Goal: Information Seeking & Learning: Check status

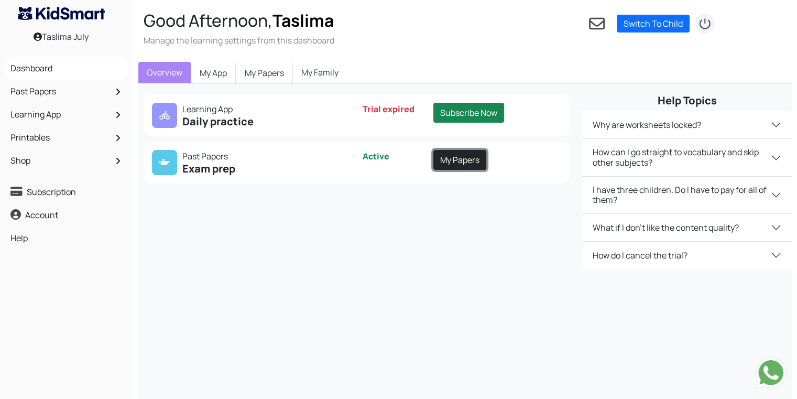
click at [444, 160] on link "My Papers" at bounding box center [460, 160] width 53 height 20
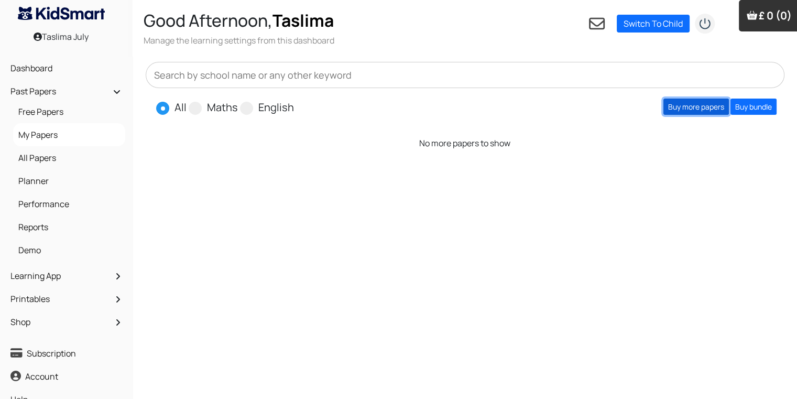
click at [686, 106] on link "Buy more papers" at bounding box center [697, 107] width 66 height 16
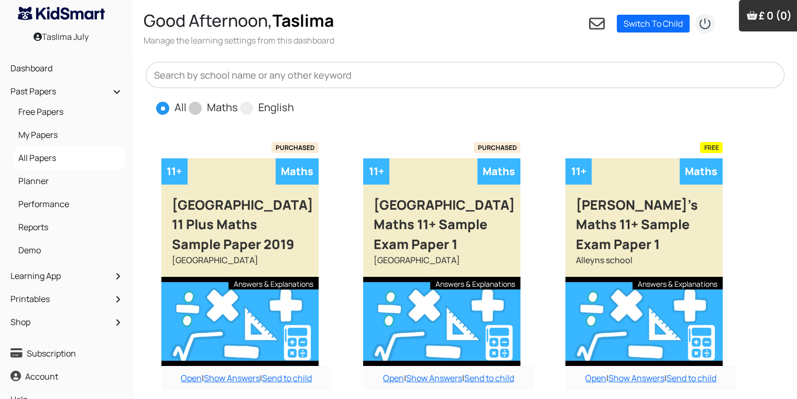
click at [219, 103] on label "Maths" at bounding box center [222, 108] width 31 height 16
click at [238, 103] on input "Maths" at bounding box center [241, 103] width 7 height 7
radio input "true"
drag, startPoint x: 791, startPoint y: 237, endPoint x: 797, endPoint y: 245, distance: 10.8
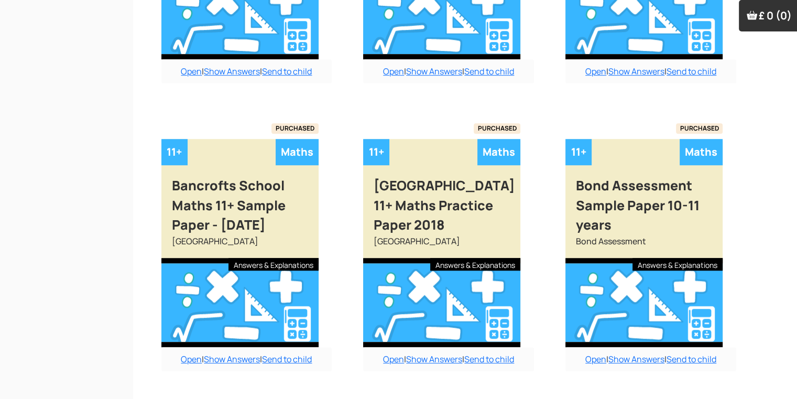
scroll to position [919, 0]
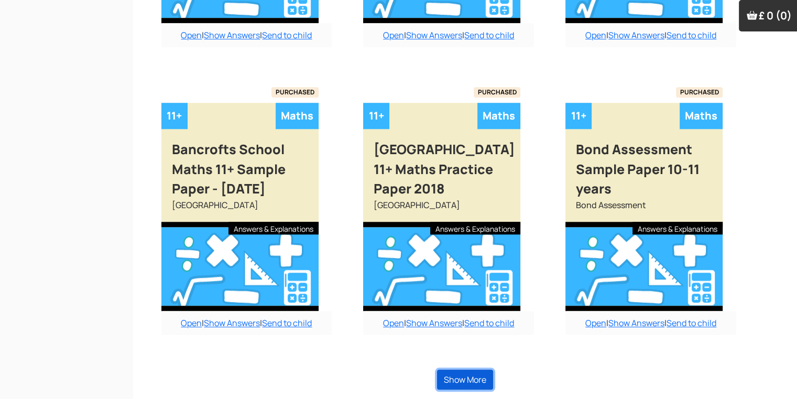
click at [478, 376] on button "Show More" at bounding box center [465, 380] width 56 height 20
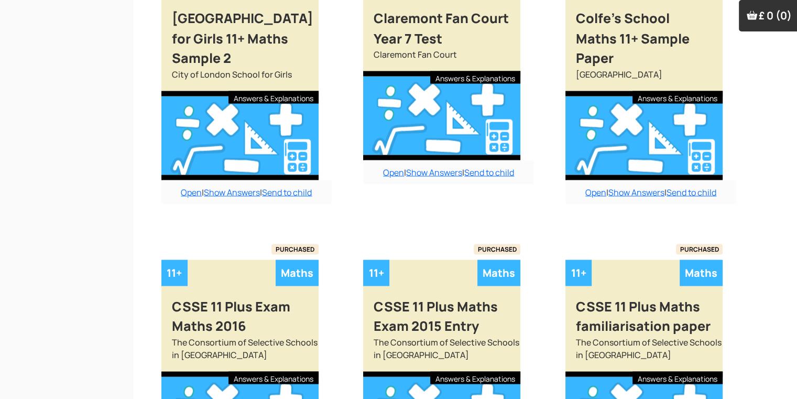
scroll to position [1616, 0]
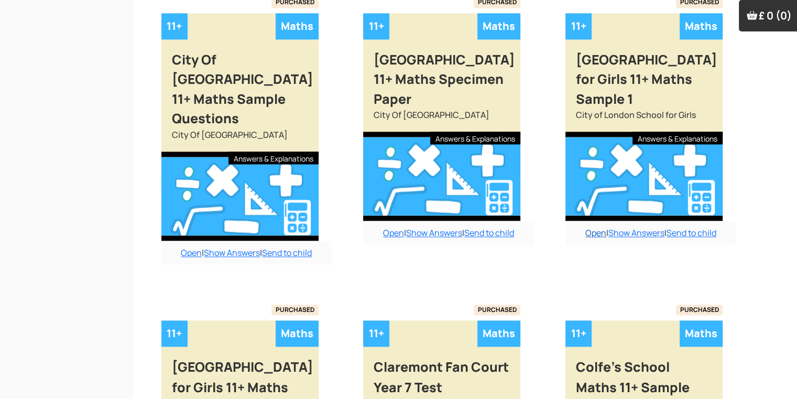
click at [589, 227] on link "Open" at bounding box center [596, 233] width 21 height 12
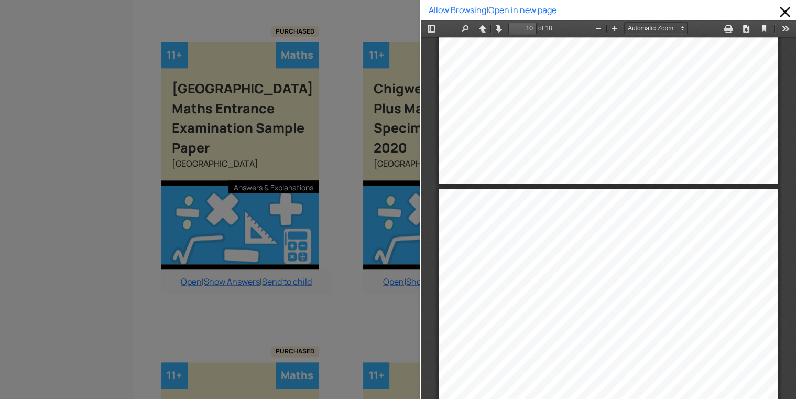
scroll to position [4324, 0]
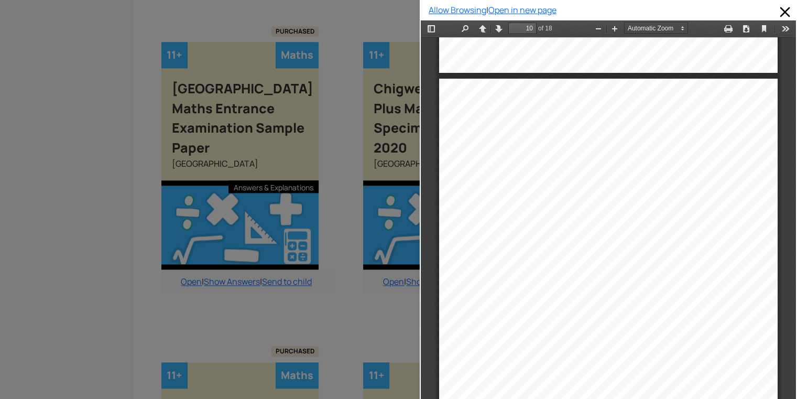
click at [781, 293] on div "SECTION A 35 minutes 1) 3078 + 256 Answer: ....................................…" at bounding box center [608, 227] width 375 height 380
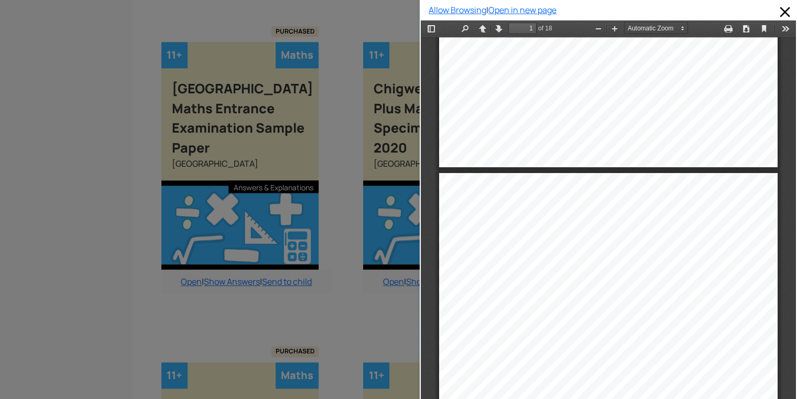
scroll to position [21, 0]
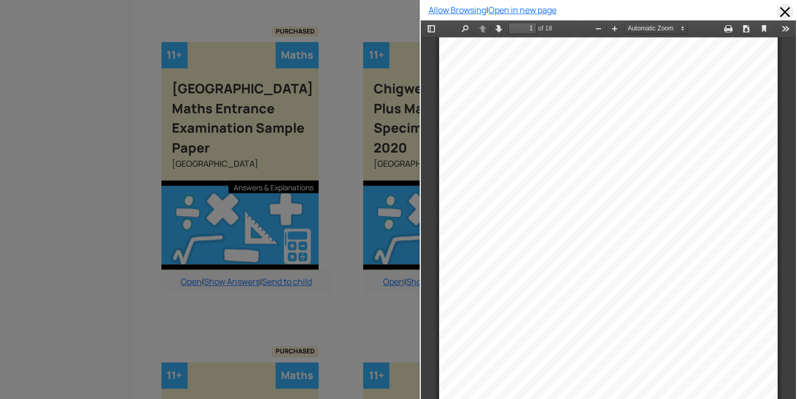
click at [779, 10] on span at bounding box center [785, 12] width 17 height 17
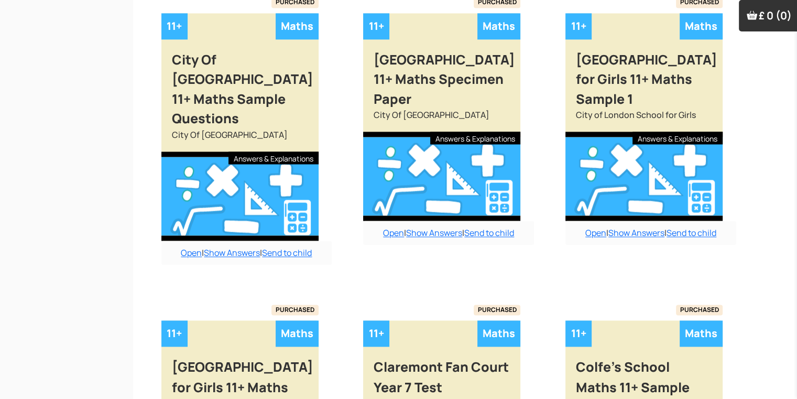
scroll to position [1965, 0]
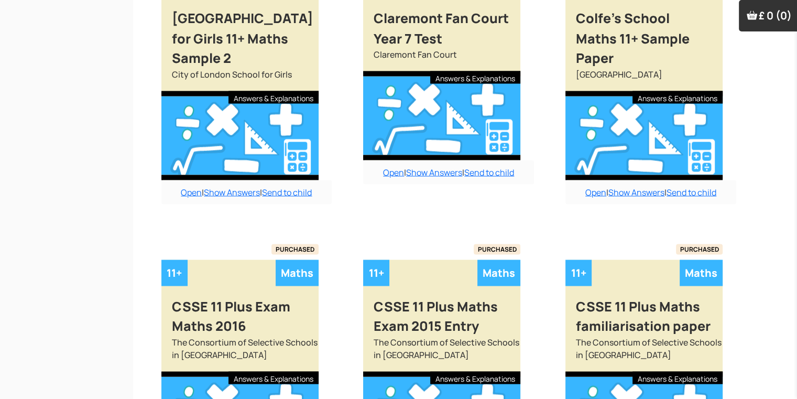
click at [593, 186] on link "Open" at bounding box center [596, 192] width 21 height 12
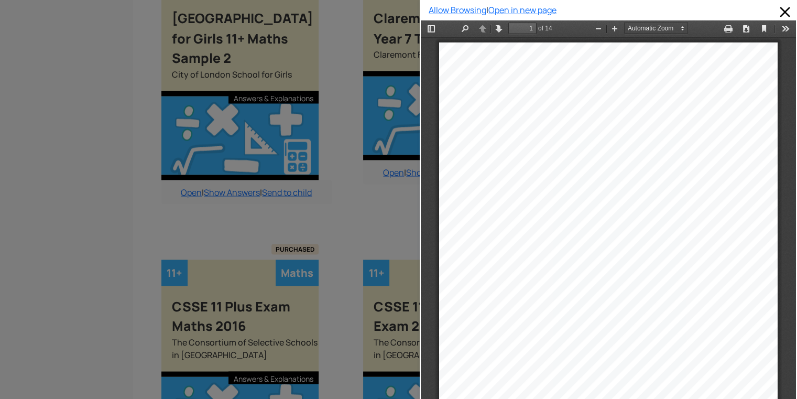
scroll to position [5, 0]
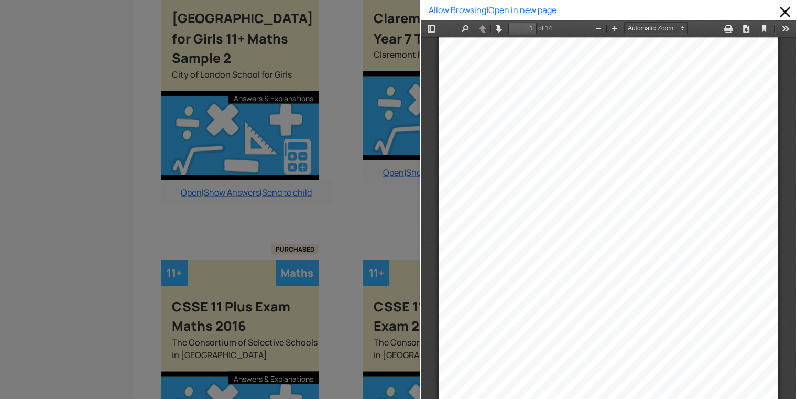
click at [788, 94] on div "Allow Browsing | Open in new page" at bounding box center [608, 199] width 377 height 399
drag, startPoint x: 1209, startPoint y: 115, endPoint x: 1209, endPoint y: 131, distance: 15.7
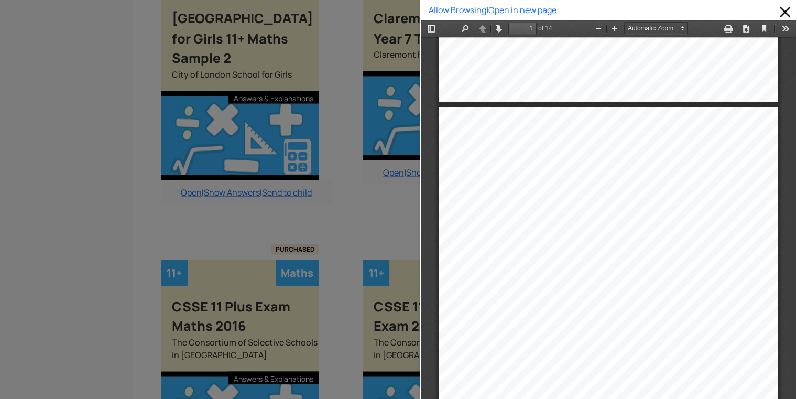
scroll to position [0, 0]
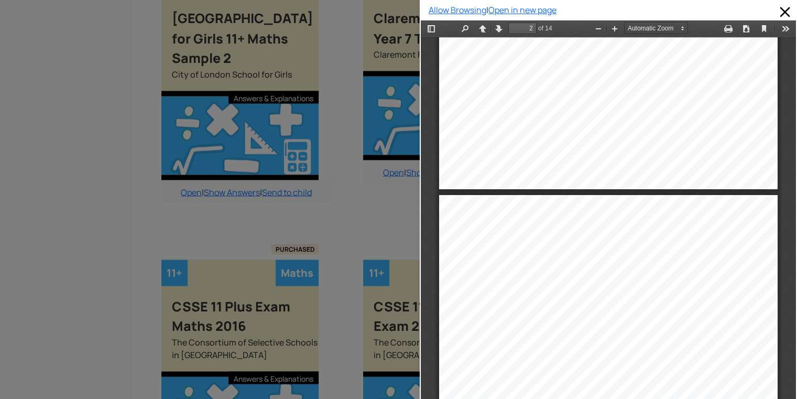
click at [788, 87] on div "Colfe’s School 11+ Examination Mathematics Sample Paper Instructions  In this …" at bounding box center [608, 227] width 375 height 380
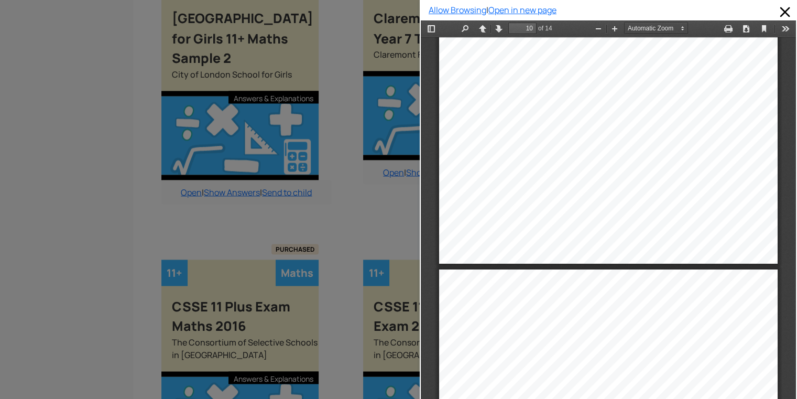
scroll to position [3955, 0]
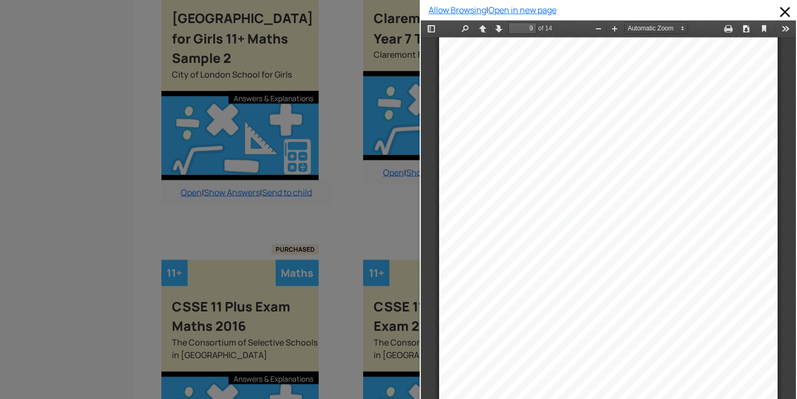
drag, startPoint x: 786, startPoint y: 273, endPoint x: 1225, endPoint y: 185, distance: 448.1
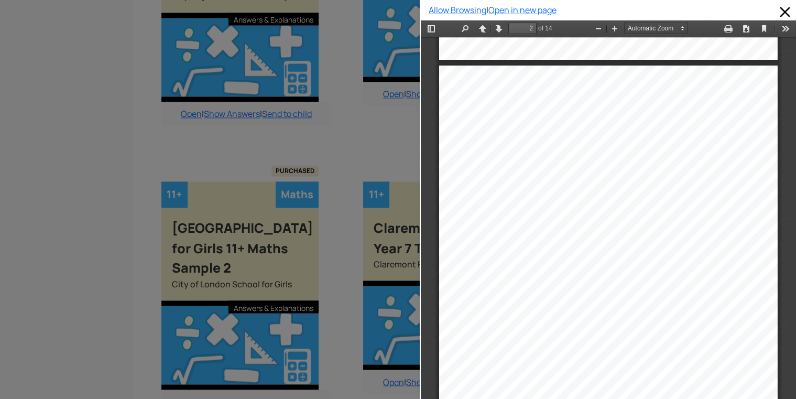
scroll to position [482, 0]
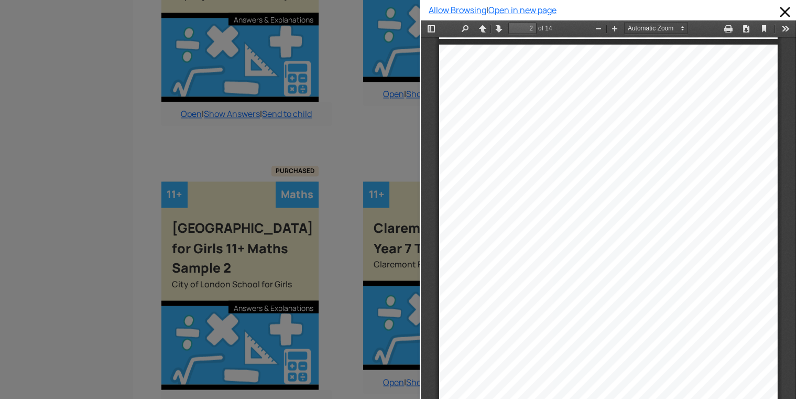
click at [677, 145] on div "1) Add together 95, 82 and 547. ....................... (2) 2) Work out 3801 – …" at bounding box center [608, 284] width 339 height 479
click at [681, 152] on div "......................." at bounding box center [669, 150] width 45 height 7
drag, startPoint x: 687, startPoint y: 154, endPoint x: 662, endPoint y: 158, distance: 25.5
click at [662, 158] on div "1) Add together 95, 82 and 547. ....................... (2) 2) Work out 3801 – …" at bounding box center [608, 284] width 339 height 479
click at [677, 148] on div "......................." at bounding box center [669, 150] width 45 height 7
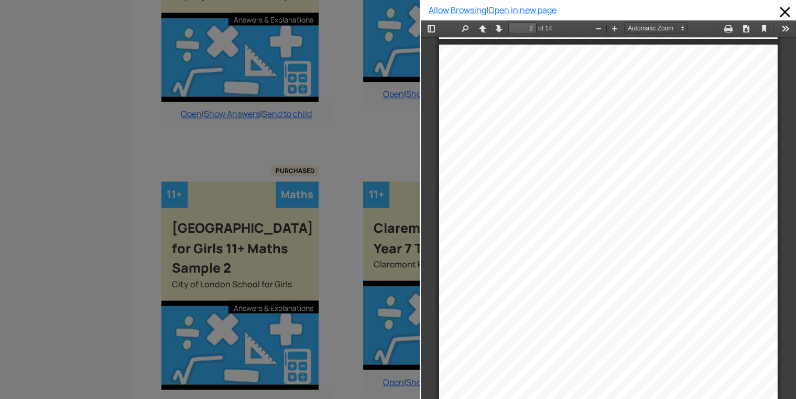
click at [677, 148] on div "......................." at bounding box center [669, 150] width 45 height 7
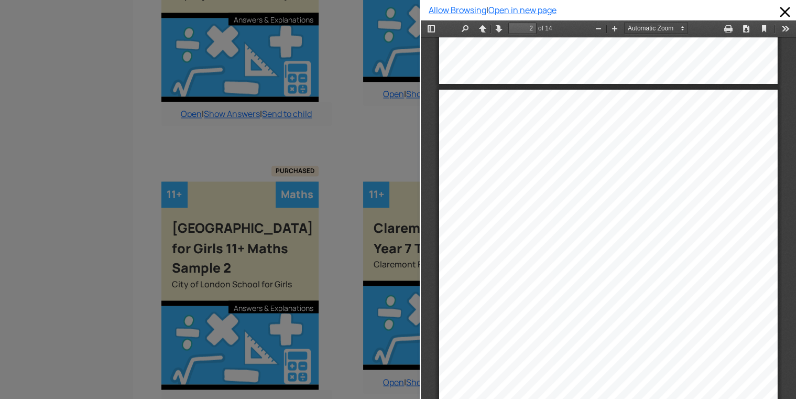
scroll to position [428, 0]
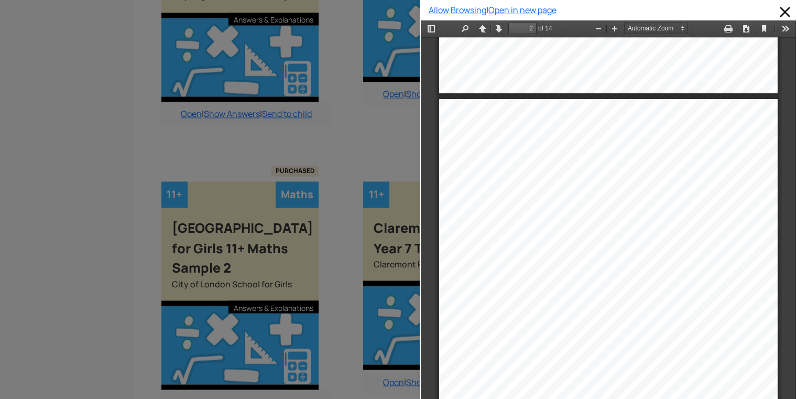
click at [692, 206] on div "......................." at bounding box center [669, 205] width 45 height 7
click at [695, 172] on div "1) Add together 95, 82 and 547. ....................... (2) 2) Work out 3801 – …" at bounding box center [608, 338] width 339 height 479
drag, startPoint x: 688, startPoint y: 207, endPoint x: 515, endPoint y: 231, distance: 174.2
click at [515, 231] on div "1) Add together 95, 82 and 547. ....................... (2) 2) Work out 3801 – …" at bounding box center [608, 338] width 339 height 479
click at [532, 225] on div "1) Add together 95, 82 and 547. ....................... (2) 2) Work out 3801 – …" at bounding box center [608, 338] width 339 height 479
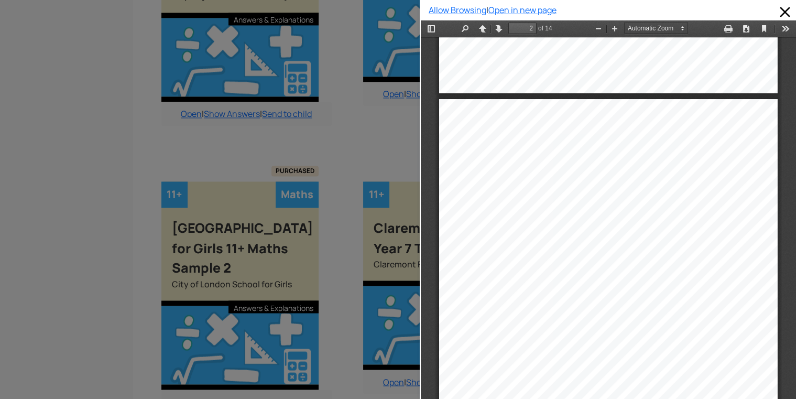
drag, startPoint x: 533, startPoint y: 223, endPoint x: 512, endPoint y: 229, distance: 22.3
click at [512, 229] on div "1) Add together 95, 82 and 547. ....................... (2) 2) Work out 3801 – …" at bounding box center [608, 338] width 339 height 479
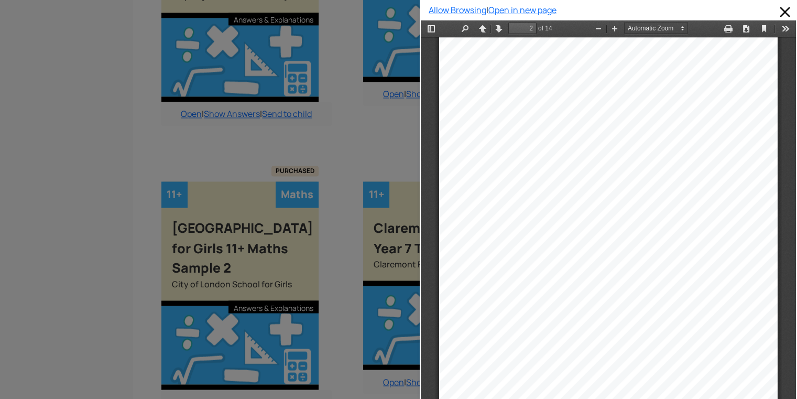
scroll to position [488, 0]
click at [512, 229] on div "1) Add together 95, 82 and 547. ....................... (2) 2) Work out 3801 – …" at bounding box center [608, 278] width 339 height 479
click at [463, 27] on button "Find" at bounding box center [465, 28] width 17 height 13
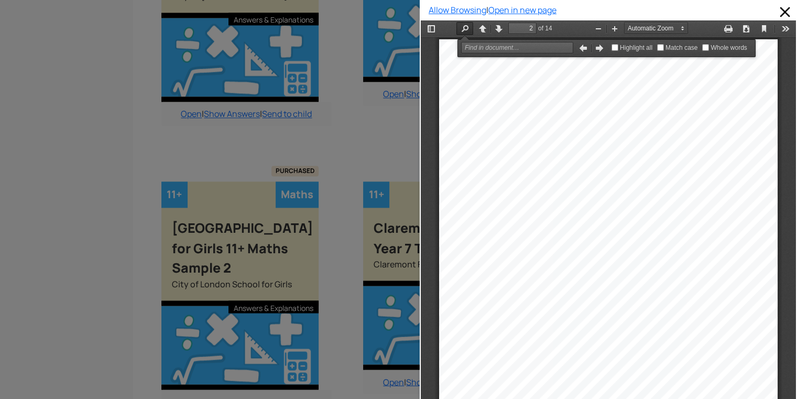
click at [529, 128] on div "1) Add together 95, 82 and 547. ....................... (2) 2) Work out 3801 – …" at bounding box center [608, 278] width 339 height 479
drag, startPoint x: 579, startPoint y: 167, endPoint x: 484, endPoint y: 192, distance: 98.7
click at [485, 183] on div "5) Work out 3 8 ൅ 1 6 ....................... (3) 6) Work out 2 1 4 െ 5 9 .....…" at bounding box center [608, 277] width 339 height 479
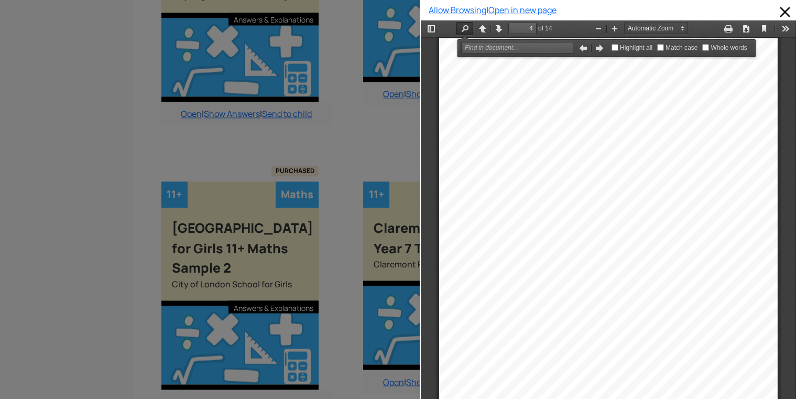
click at [361, 118] on div at bounding box center [210, 199] width 420 height 399
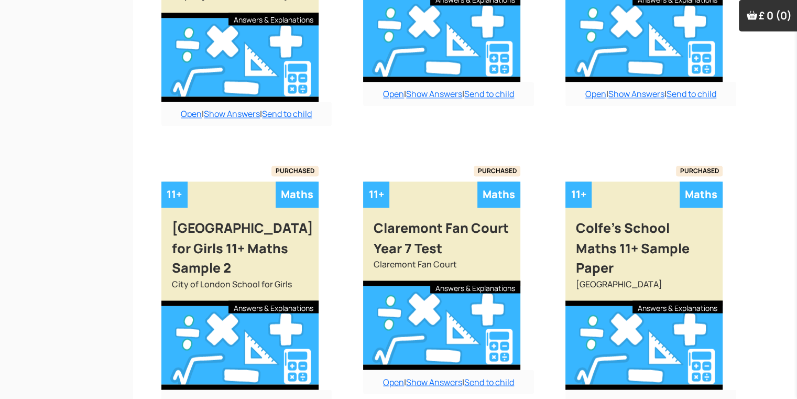
click at [596, 390] on div "Open | Show Answers | Send to child" at bounding box center [651, 402] width 171 height 24
click at [593, 396] on link "Open" at bounding box center [596, 402] width 21 height 12
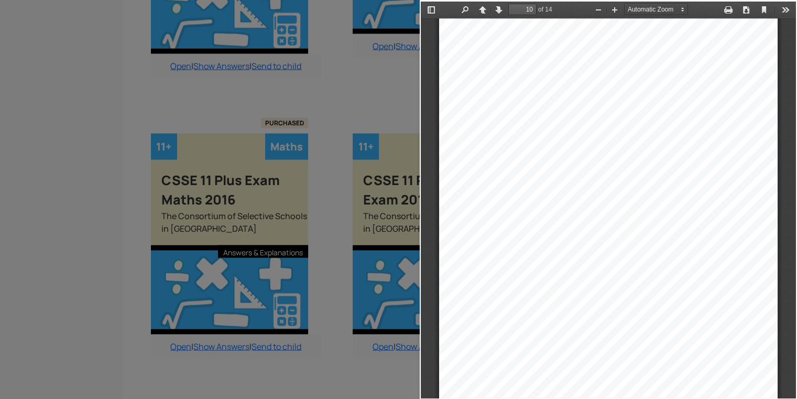
scroll to position [4384, 0]
click at [469, 322] on div "24) Look at the diagram. Find the size of angle ݇ . ....................... (3)…" at bounding box center [608, 238] width 339 height 479
drag, startPoint x: 570, startPoint y: 285, endPoint x: 588, endPoint y: 317, distance: 36.4
click at [588, 317] on div "24) Look at the diagram. Find the size of angle ݇ . ....................... (3)…" at bounding box center [608, 238] width 339 height 479
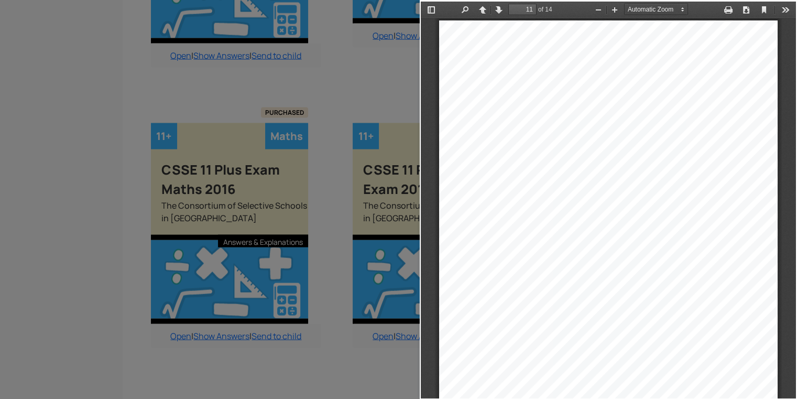
scroll to position [4847, 0]
click at [170, 365] on div at bounding box center [210, 199] width 420 height 399
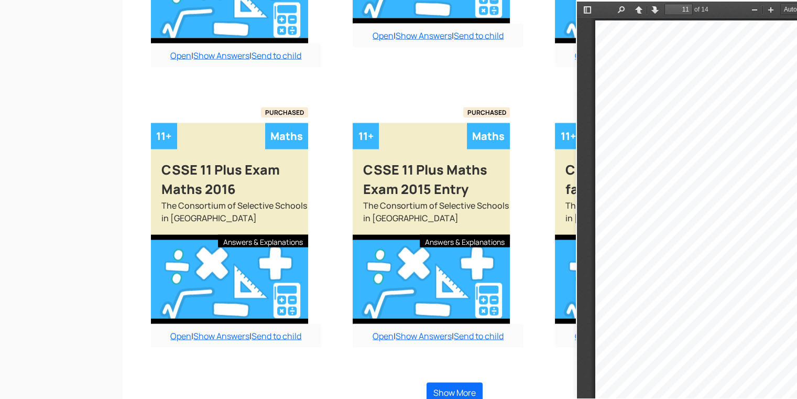
click at [170, 372] on div "Show More" at bounding box center [455, 392] width 640 height 41
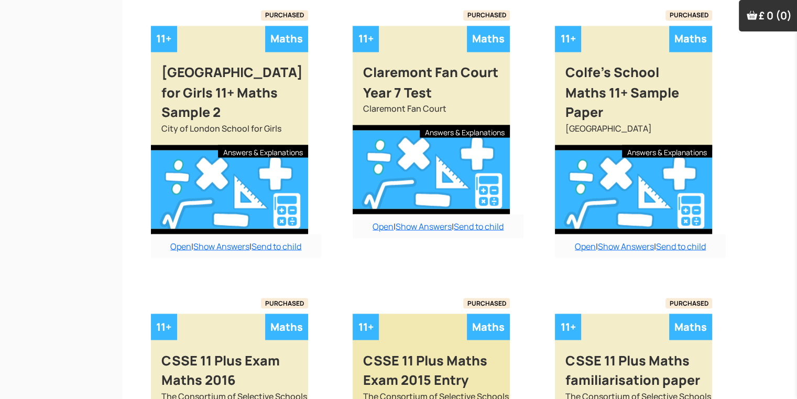
scroll to position [1892, 10]
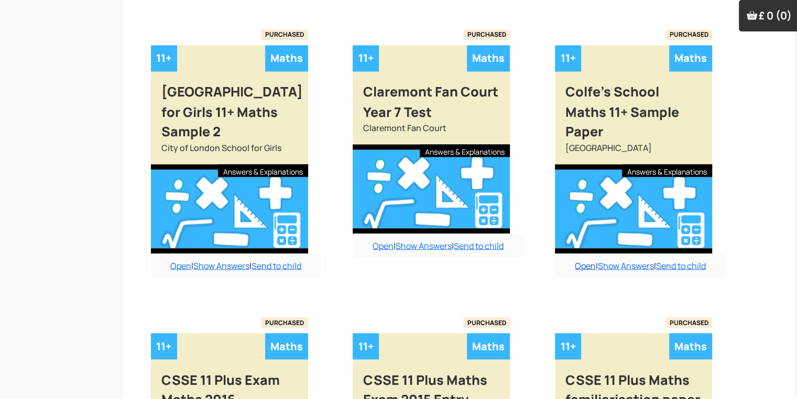
click at [579, 260] on link "Open" at bounding box center [585, 266] width 21 height 12
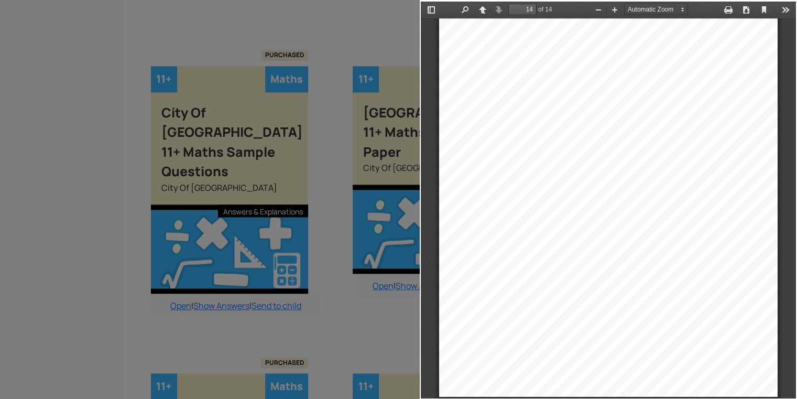
scroll to position [6382, 0]
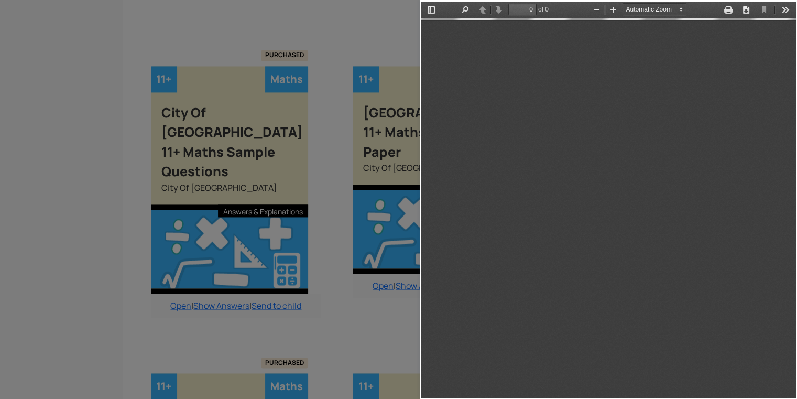
type input "1"
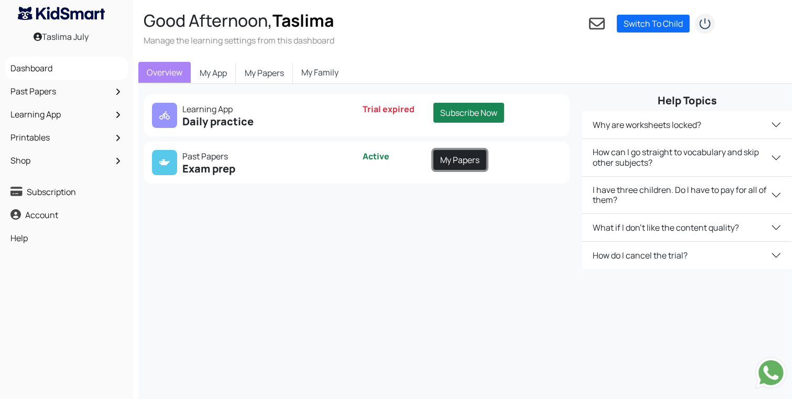
click at [449, 164] on link "My Papers" at bounding box center [460, 160] width 53 height 20
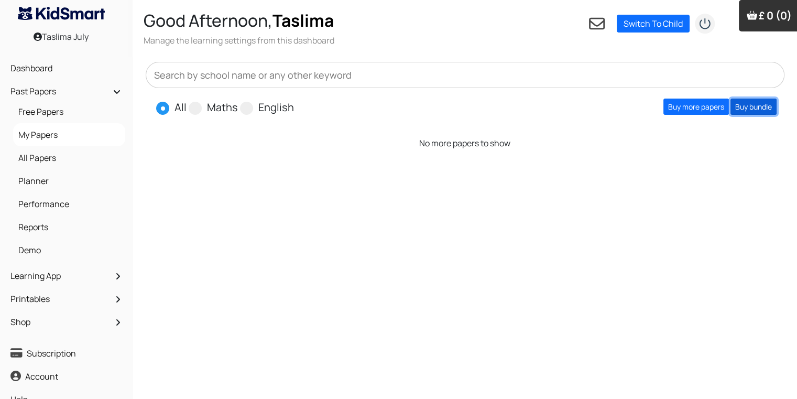
click at [762, 101] on link "Buy bundle" at bounding box center [754, 107] width 46 height 16
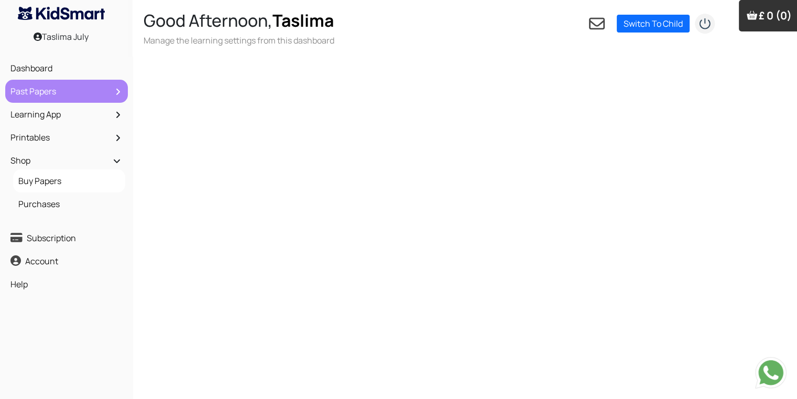
click at [26, 91] on link "Past Papers" at bounding box center [66, 91] width 117 height 18
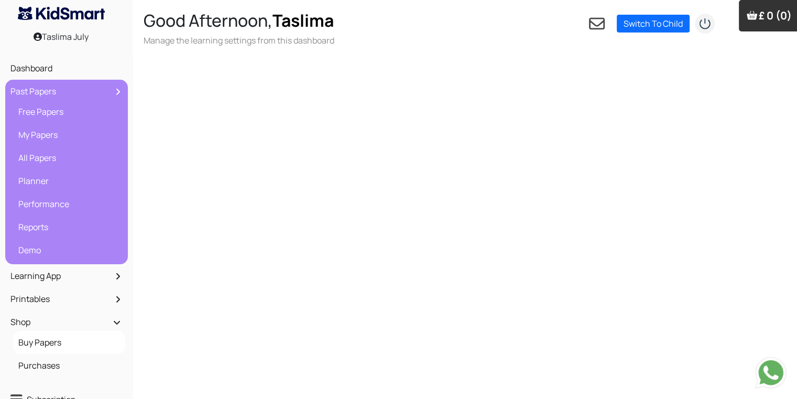
click at [26, 91] on link "Past Papers" at bounding box center [66, 91] width 117 height 18
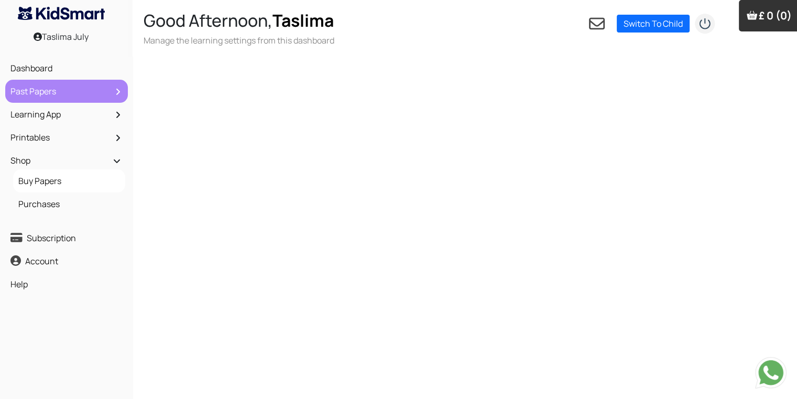
click at [27, 94] on link "Past Papers" at bounding box center [66, 91] width 117 height 18
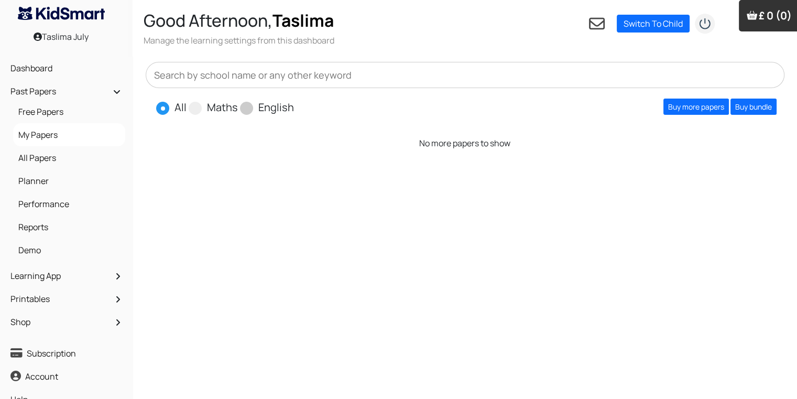
click at [259, 114] on label "English" at bounding box center [276, 108] width 36 height 16
click at [294, 106] on input "English" at bounding box center [297, 103] width 7 height 7
radio input "true"
click at [193, 112] on span at bounding box center [195, 108] width 13 height 13
click at [238, 106] on input "Maths" at bounding box center [241, 103] width 7 height 7
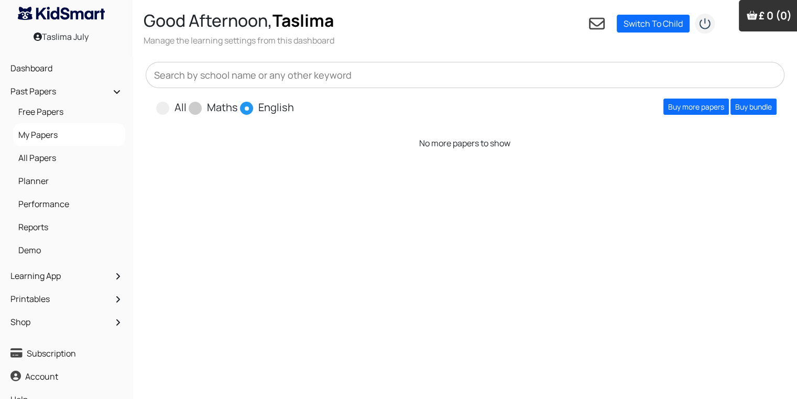
radio input "true"
click at [701, 110] on link "Buy more papers" at bounding box center [697, 107] width 66 height 16
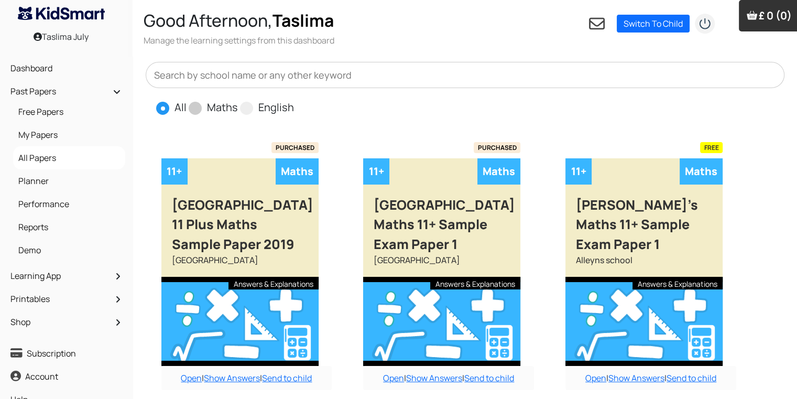
click at [199, 106] on span at bounding box center [195, 108] width 13 height 13
click at [238, 106] on input "Maths" at bounding box center [241, 103] width 7 height 7
radio input "true"
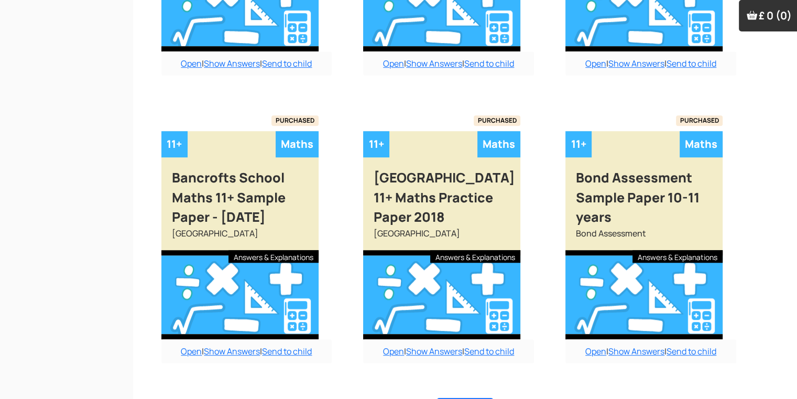
scroll to position [919, 0]
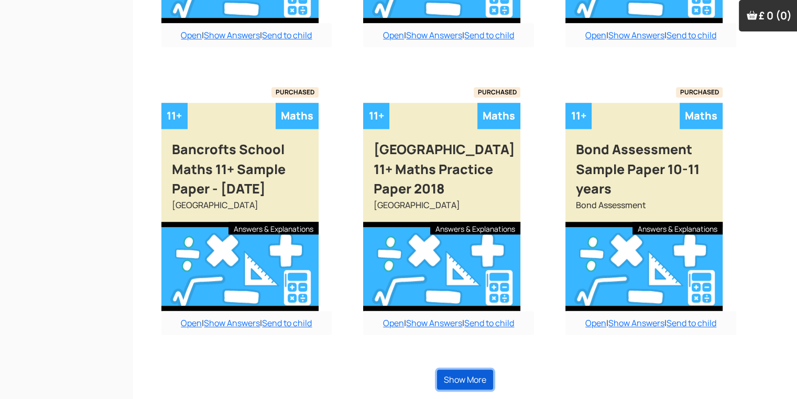
click at [483, 374] on button "Show More" at bounding box center [465, 380] width 56 height 20
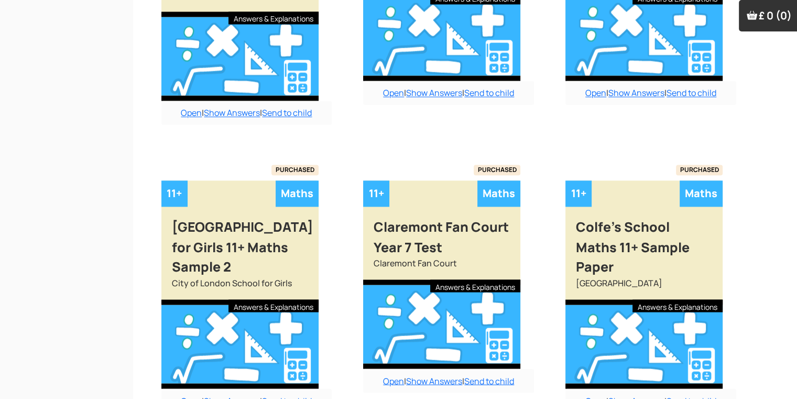
scroll to position [1757, 0]
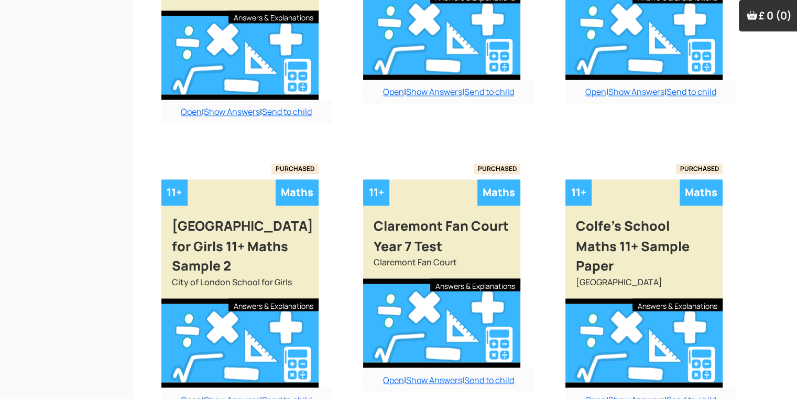
click at [627, 394] on link "Show Answers" at bounding box center [637, 400] width 56 height 12
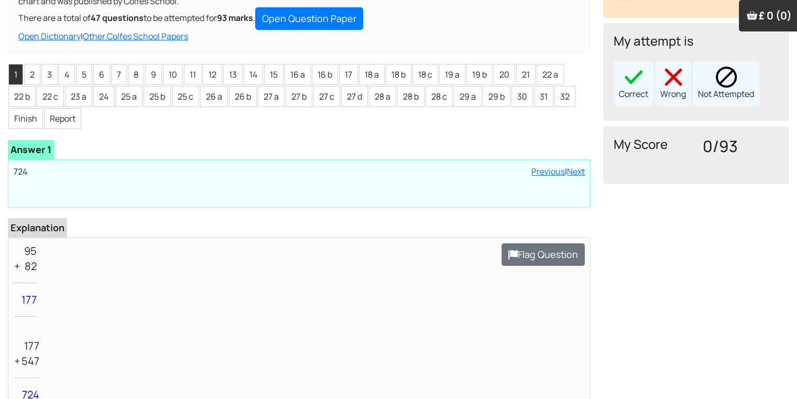
scroll to position [147, 0]
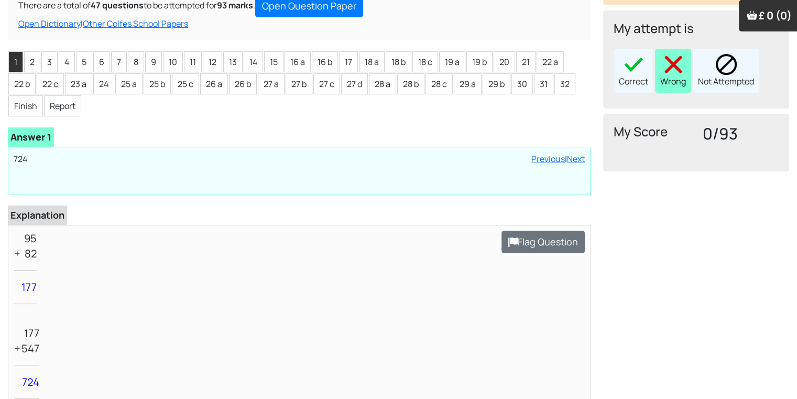
click at [679, 80] on div "Wrong" at bounding box center [673, 71] width 36 height 44
click at [36, 57] on li "2" at bounding box center [32, 61] width 16 height 21
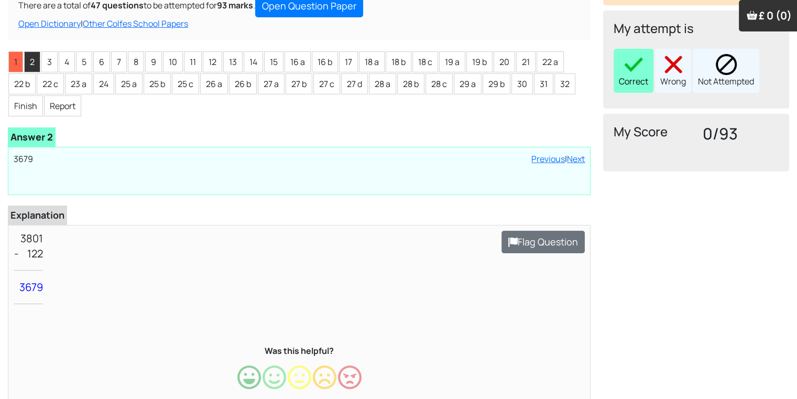
click at [629, 82] on div "Correct" at bounding box center [634, 71] width 40 height 44
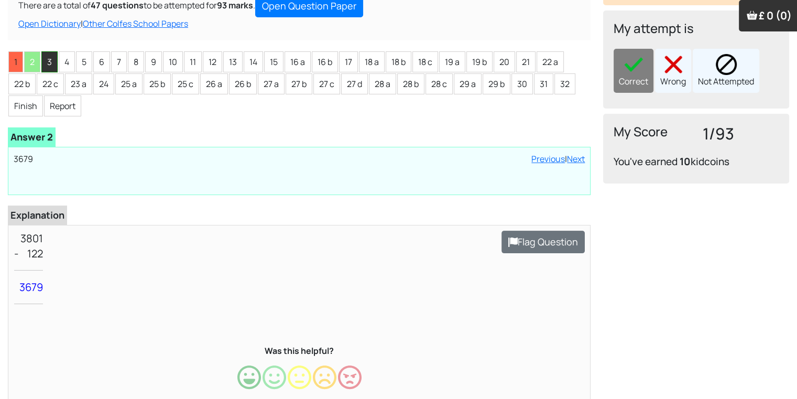
click at [49, 67] on li "3" at bounding box center [49, 61] width 16 height 21
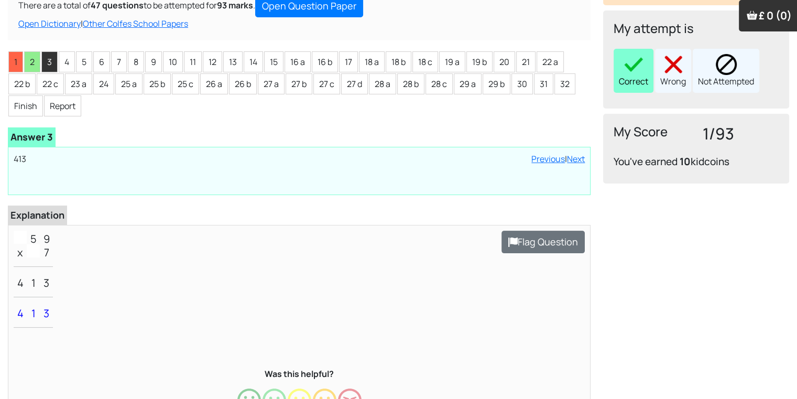
click at [640, 76] on div "Correct" at bounding box center [634, 71] width 40 height 44
click at [69, 63] on li "4" at bounding box center [67, 61] width 16 height 21
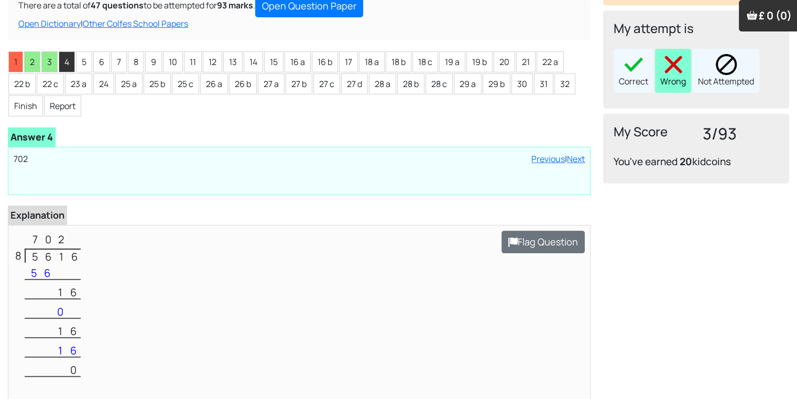
click at [659, 66] on div "Wrong" at bounding box center [673, 71] width 36 height 44
click at [85, 66] on li "5" at bounding box center [84, 61] width 16 height 21
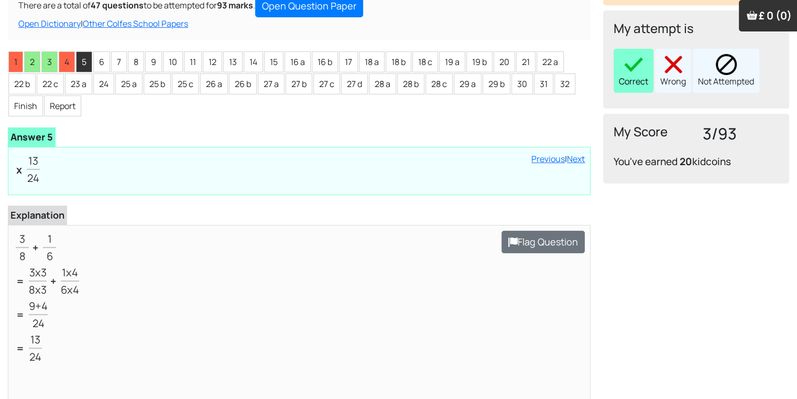
click at [634, 78] on div "Correct" at bounding box center [634, 71] width 40 height 44
click at [94, 60] on li "6" at bounding box center [101, 61] width 17 height 21
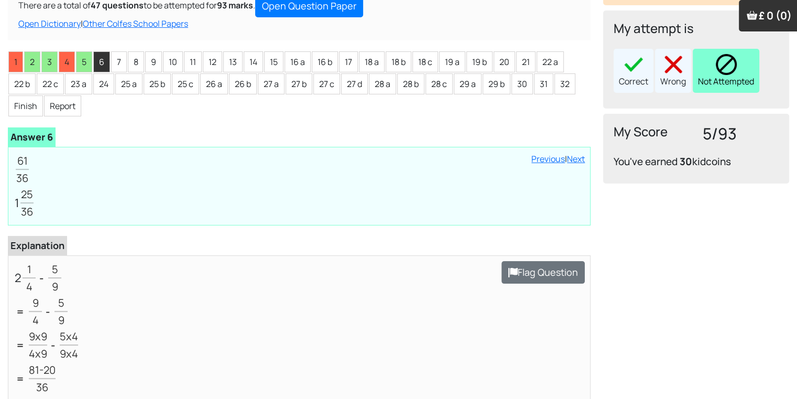
click at [716, 79] on div "Not Attempted" at bounding box center [726, 71] width 67 height 44
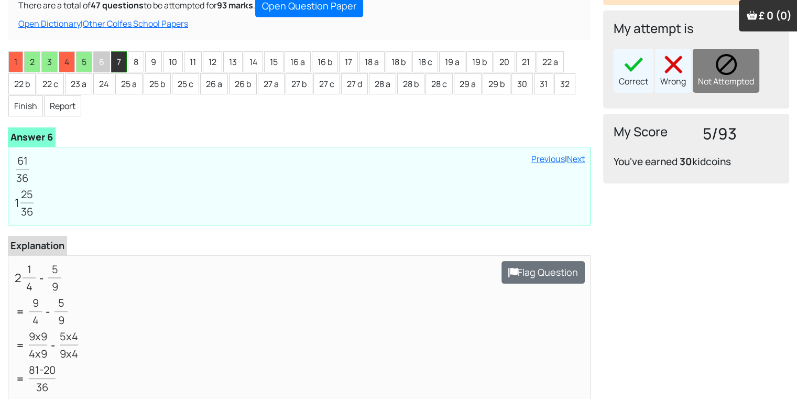
click at [118, 58] on li "7" at bounding box center [119, 61] width 16 height 21
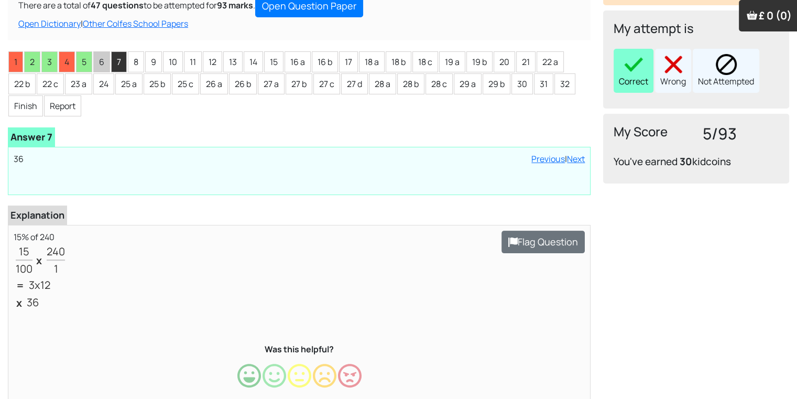
click at [635, 78] on div "Correct" at bounding box center [634, 71] width 40 height 44
click at [139, 57] on li "8" at bounding box center [136, 61] width 16 height 21
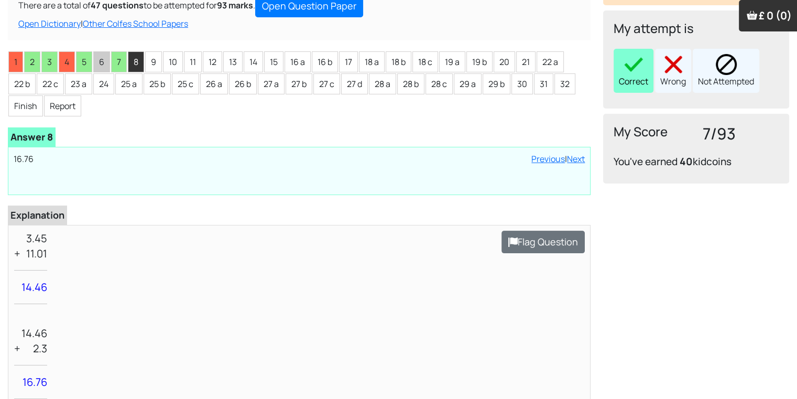
click at [644, 75] on div "Correct" at bounding box center [634, 71] width 40 height 44
click at [145, 58] on li "9" at bounding box center [153, 61] width 17 height 21
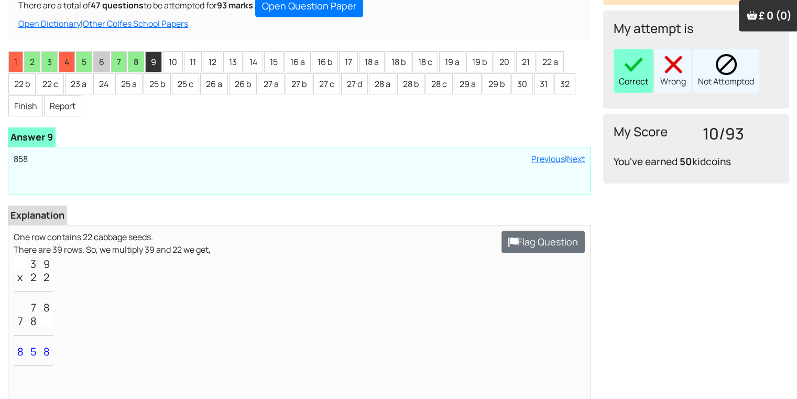
click at [640, 89] on div "Correct" at bounding box center [634, 71] width 40 height 44
click at [169, 60] on li "10" at bounding box center [173, 61] width 20 height 21
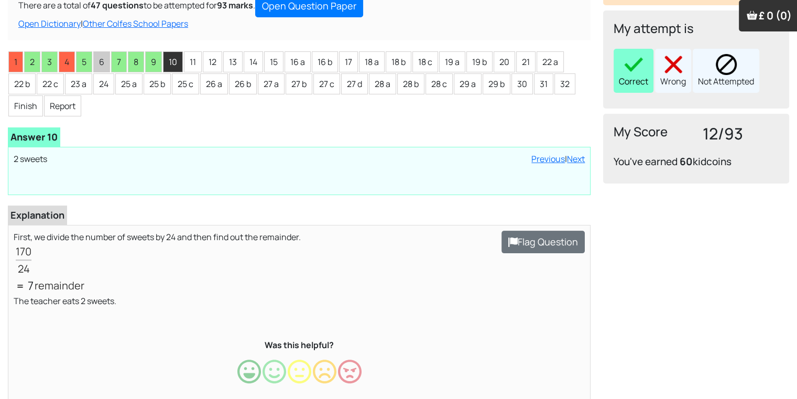
click at [623, 53] on div "Correct" at bounding box center [634, 71] width 40 height 44
click at [187, 60] on li "11" at bounding box center [193, 61] width 18 height 21
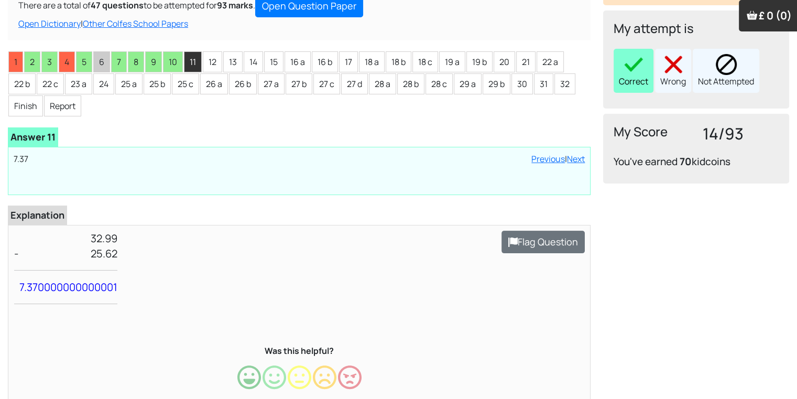
click at [628, 76] on div "Correct" at bounding box center [634, 71] width 40 height 44
click at [207, 61] on li "12" at bounding box center [212, 61] width 19 height 21
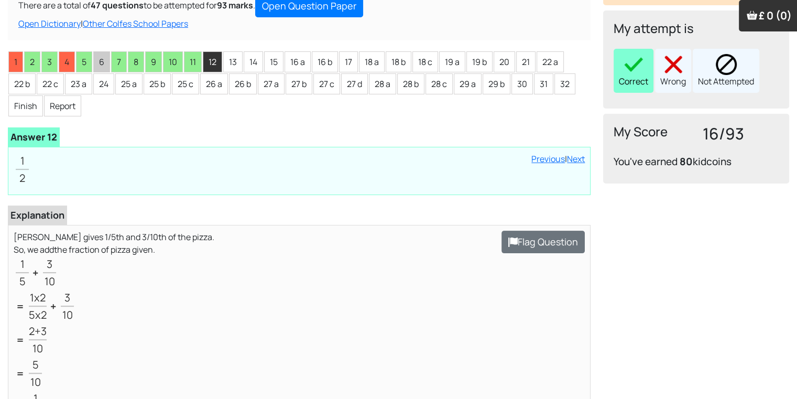
click at [633, 85] on div "Correct" at bounding box center [634, 71] width 40 height 44
click at [238, 60] on li "13" at bounding box center [232, 61] width 19 height 21
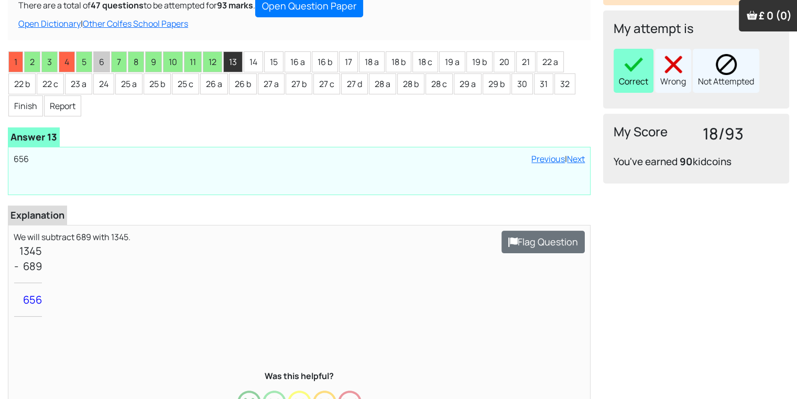
click at [636, 74] on div "Correct" at bounding box center [634, 71] width 40 height 44
click at [249, 66] on li "14" at bounding box center [253, 61] width 19 height 21
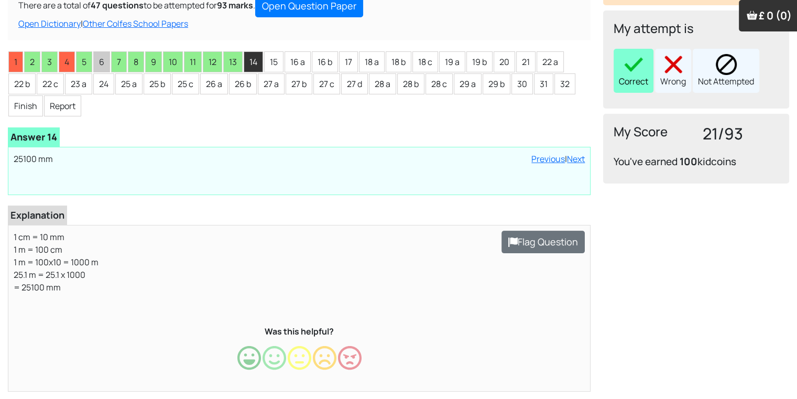
click at [630, 73] on img at bounding box center [633, 64] width 21 height 21
click at [264, 52] on li "15" at bounding box center [273, 61] width 19 height 21
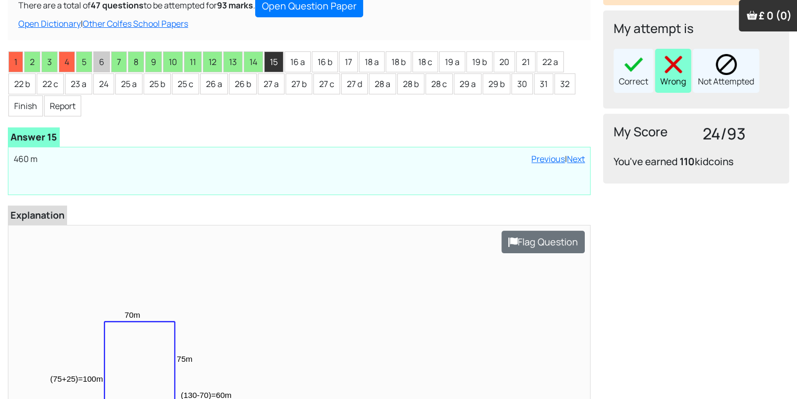
click at [668, 58] on img at bounding box center [673, 64] width 21 height 21
click at [304, 63] on li "16 a" at bounding box center [298, 61] width 26 height 21
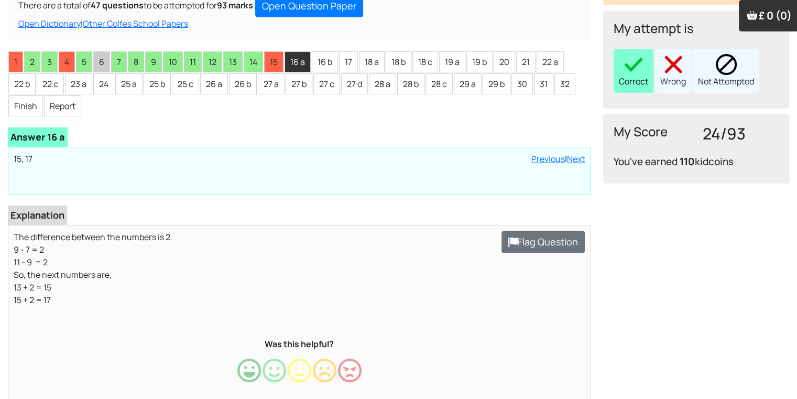
click at [631, 87] on div "Correct" at bounding box center [634, 71] width 40 height 44
click at [329, 64] on li "16 b" at bounding box center [325, 61] width 26 height 21
click at [625, 64] on img at bounding box center [633, 64] width 21 height 21
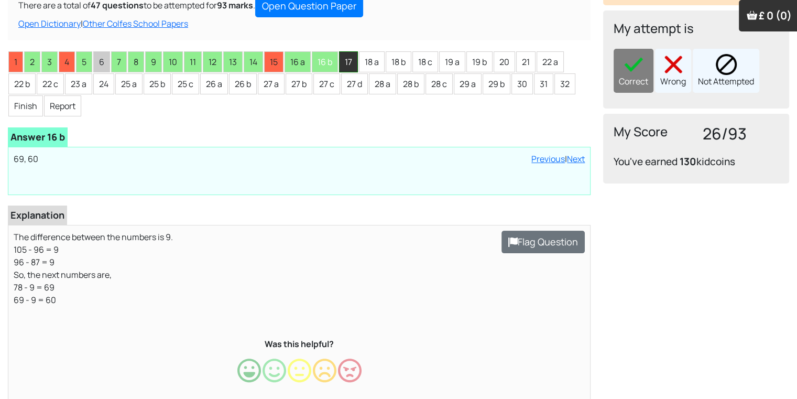
click at [354, 62] on li "17" at bounding box center [348, 61] width 19 height 21
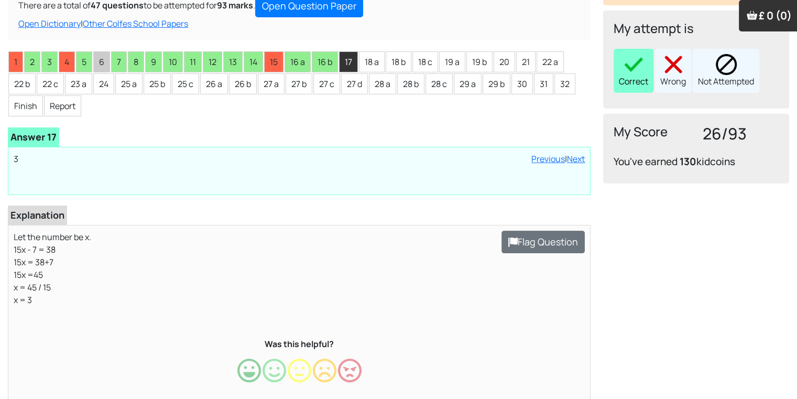
click at [623, 75] on div "Correct" at bounding box center [634, 71] width 40 height 44
click at [368, 61] on li "18 a" at bounding box center [372, 61] width 26 height 21
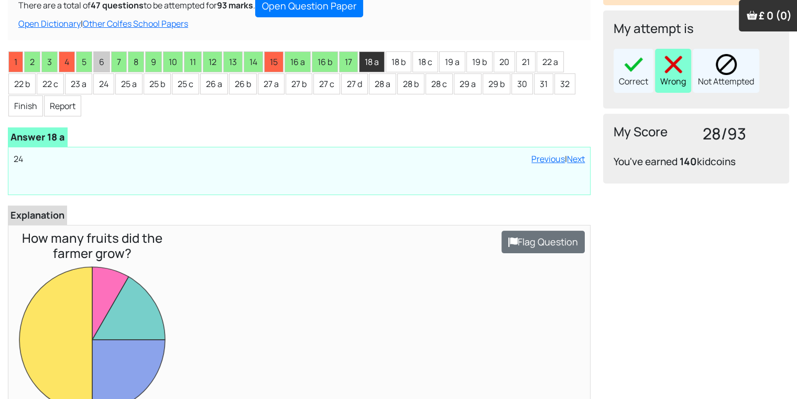
click at [675, 82] on div "Wrong" at bounding box center [673, 71] width 36 height 44
click at [399, 58] on li "18 b" at bounding box center [399, 61] width 26 height 21
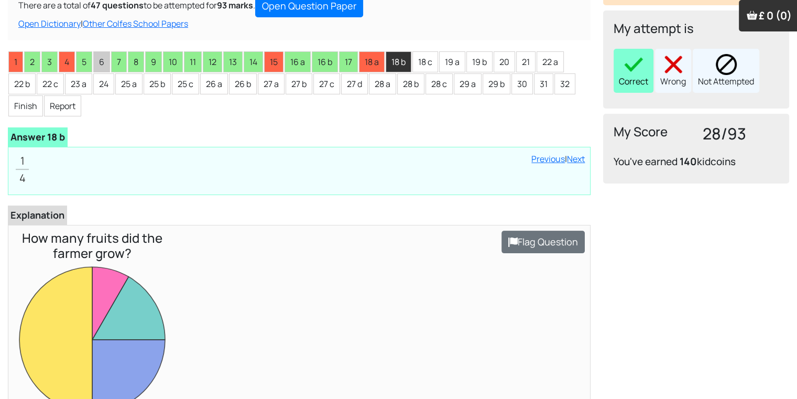
click at [624, 78] on div "Correct" at bounding box center [634, 71] width 40 height 44
click at [427, 63] on li "18 c" at bounding box center [426, 61] width 26 height 21
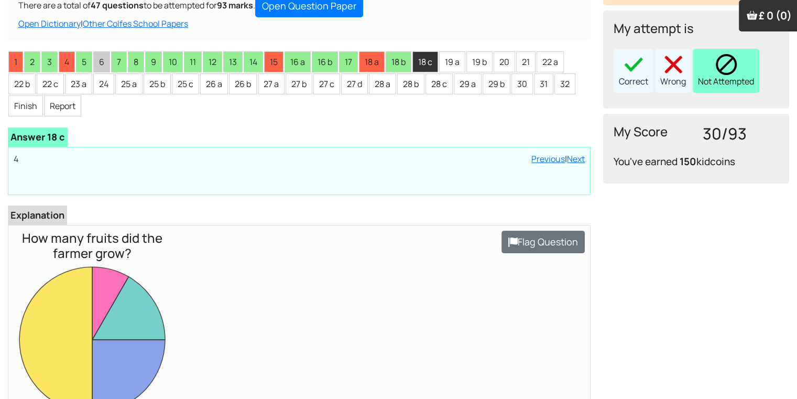
click at [719, 69] on img at bounding box center [726, 64] width 21 height 21
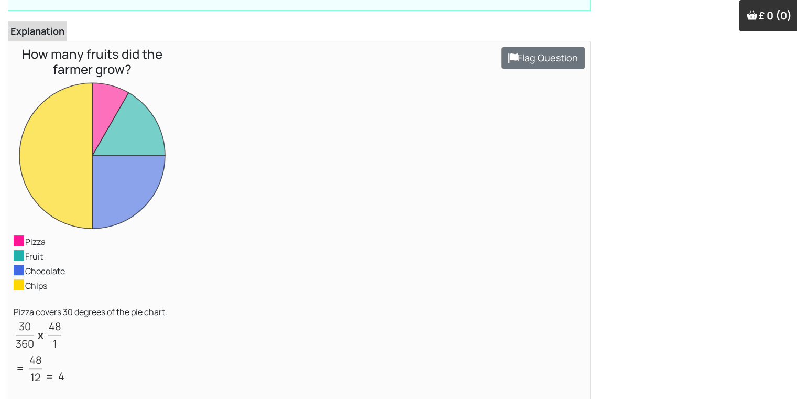
scroll to position [377, 0]
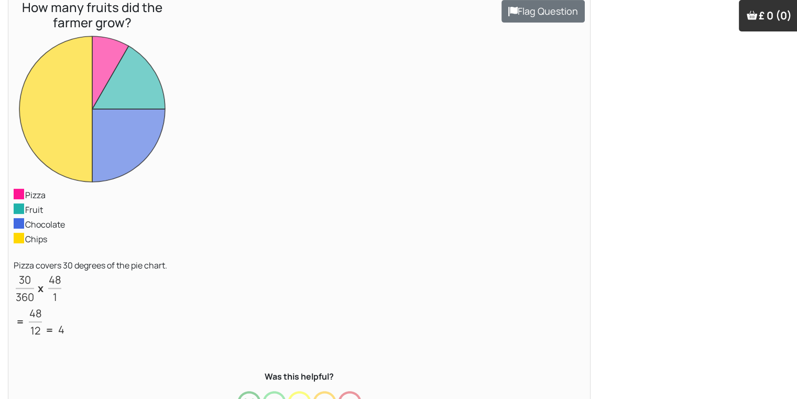
click at [719, 69] on div "Loading interface... You do not have a child added to the account yet. Add a ch…" at bounding box center [696, 92] width 199 height 784
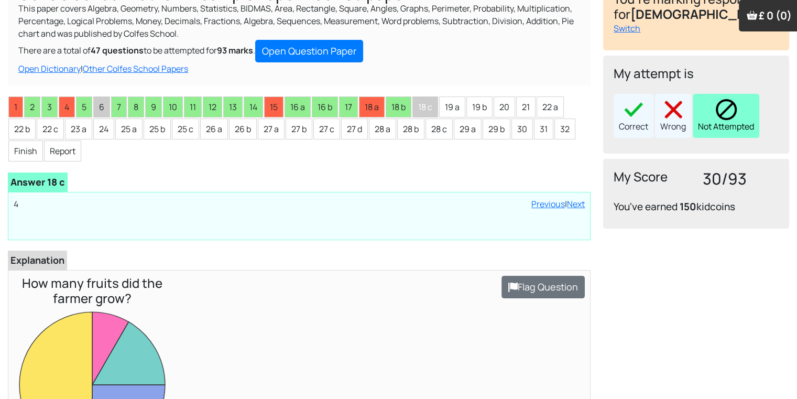
scroll to position [84, 0]
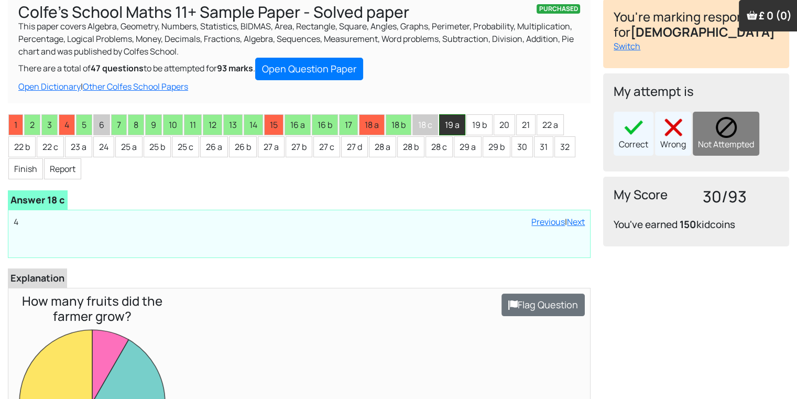
click at [451, 118] on li "19 a" at bounding box center [452, 124] width 26 height 21
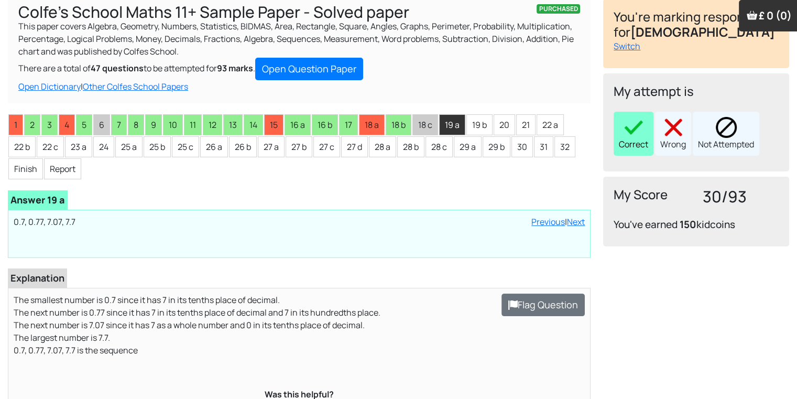
click at [629, 131] on img at bounding box center [633, 127] width 21 height 21
click at [479, 128] on li "19 b" at bounding box center [480, 124] width 26 height 21
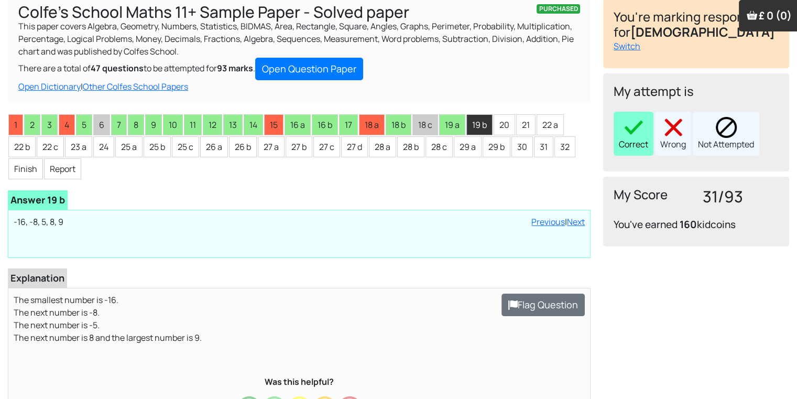
click at [640, 152] on div "Correct" at bounding box center [634, 134] width 40 height 44
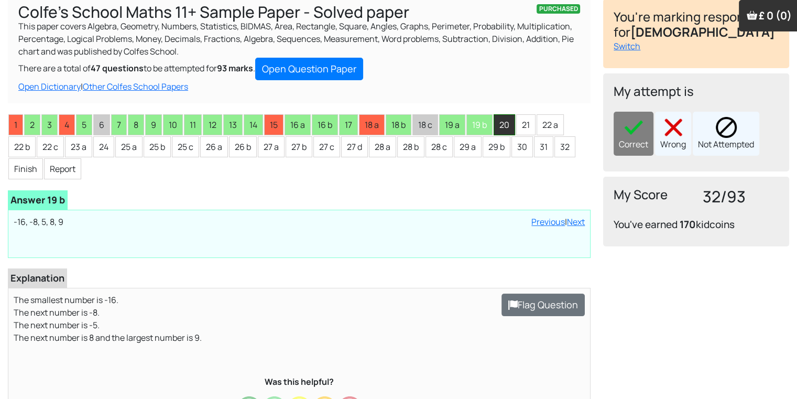
click at [512, 126] on li "20" at bounding box center [504, 124] width 21 height 21
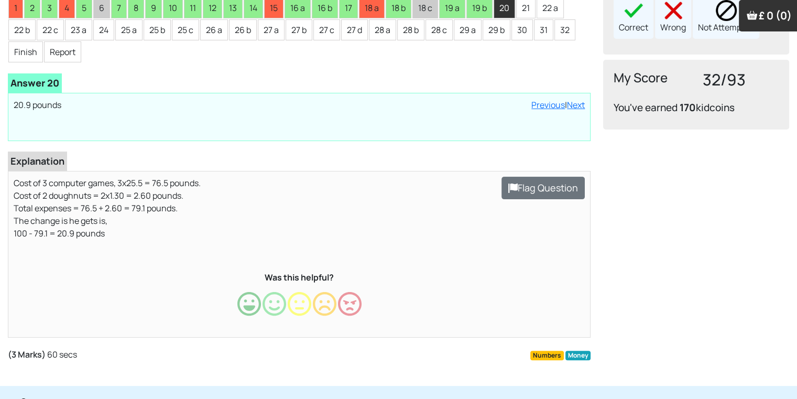
scroll to position [210, 0]
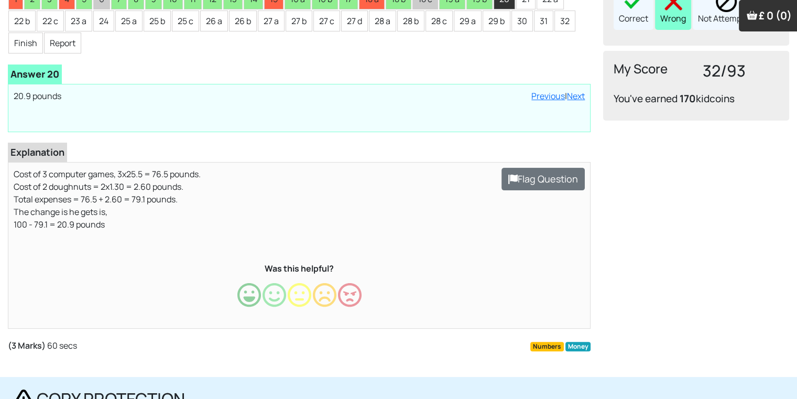
click at [673, 28] on div "Wrong" at bounding box center [673, 8] width 36 height 44
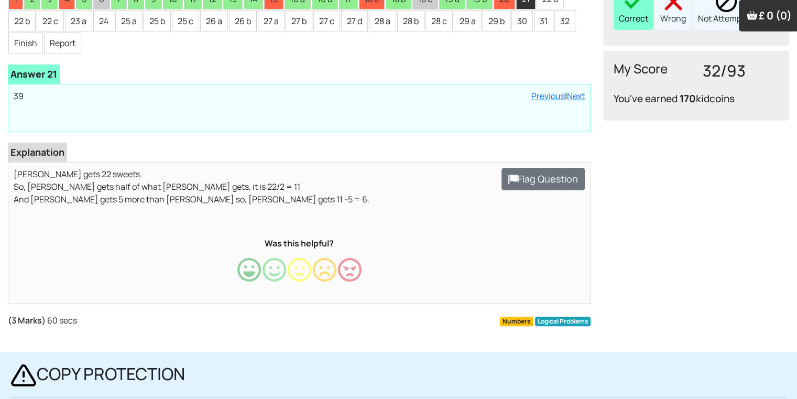
click at [622, 13] on div "Correct" at bounding box center [634, 8] width 40 height 44
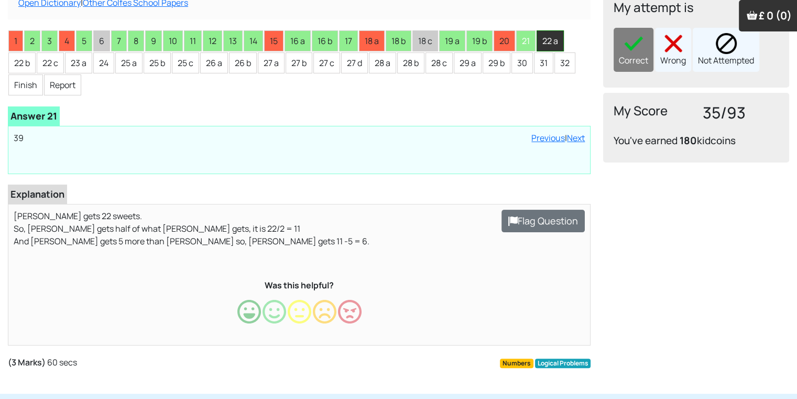
scroll to position [147, 0]
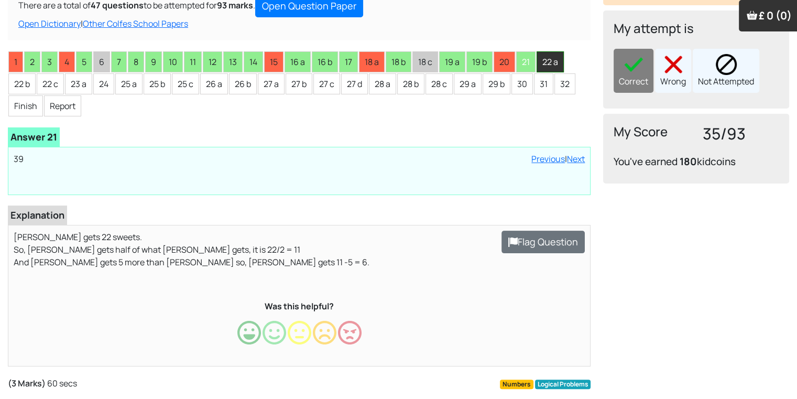
click at [546, 71] on li "22 a" at bounding box center [550, 61] width 27 height 21
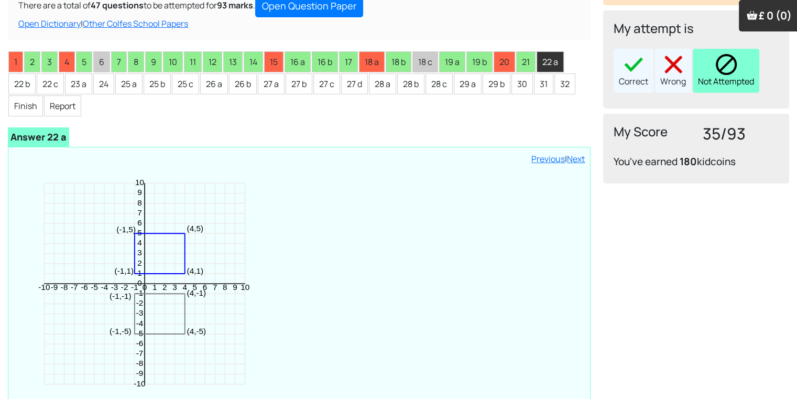
click at [721, 72] on img at bounding box center [726, 64] width 21 height 21
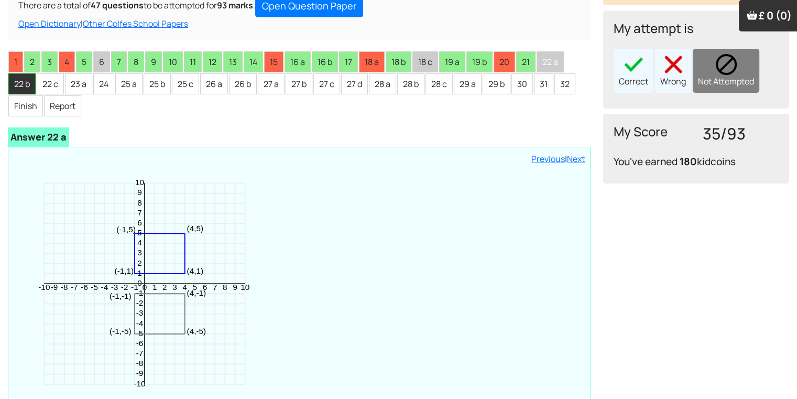
click at [13, 83] on li "22 b" at bounding box center [21, 83] width 27 height 21
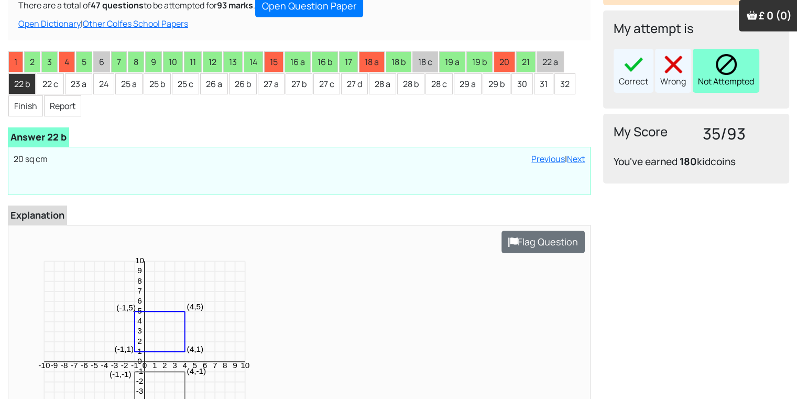
click at [741, 68] on div "Not Attempted" at bounding box center [726, 71] width 67 height 44
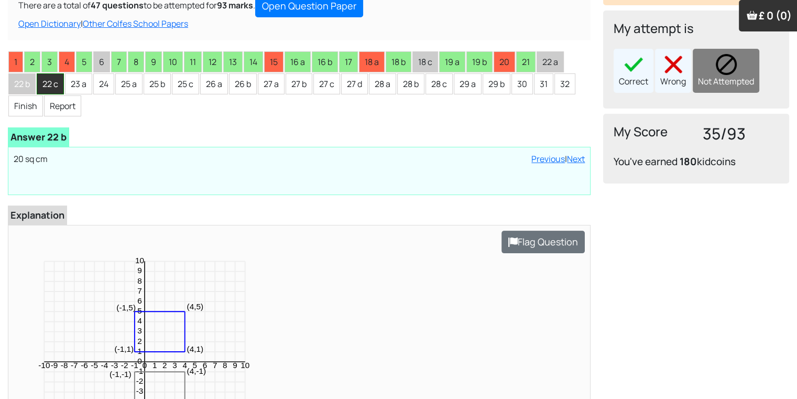
click at [45, 77] on li "22 c" at bounding box center [50, 83] width 27 height 21
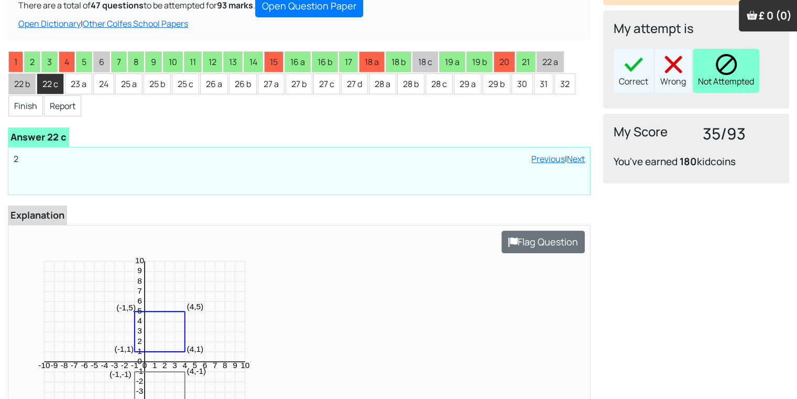
click at [732, 83] on div "Not Attempted" at bounding box center [726, 71] width 67 height 44
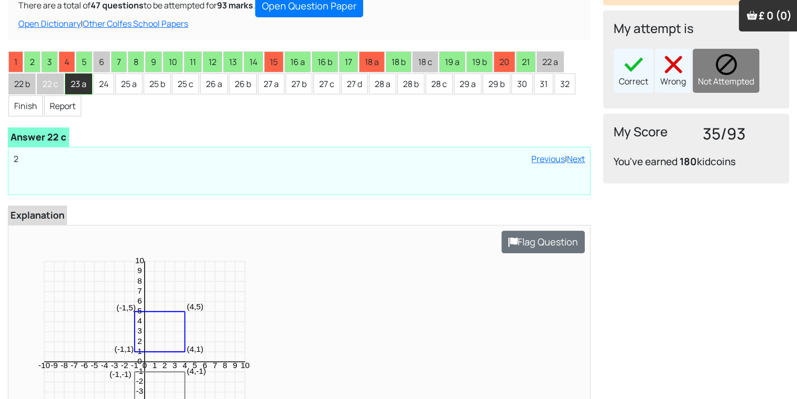
click at [82, 75] on li "23 a" at bounding box center [78, 83] width 27 height 21
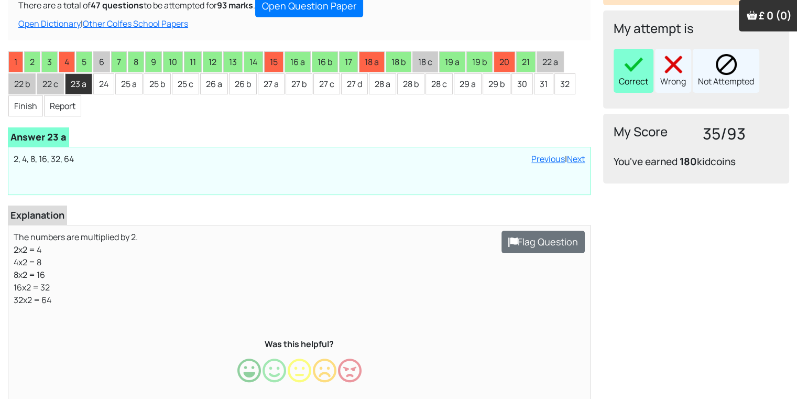
click at [635, 82] on div "Correct" at bounding box center [634, 71] width 40 height 44
click at [107, 87] on li "24" at bounding box center [103, 83] width 21 height 21
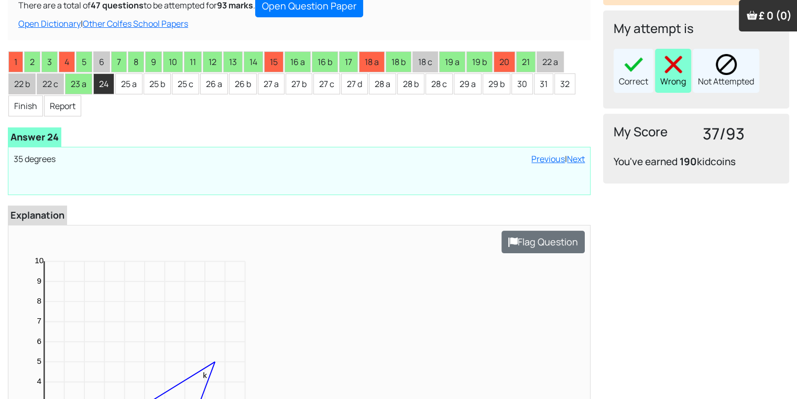
click at [661, 90] on div "Wrong" at bounding box center [673, 71] width 36 height 44
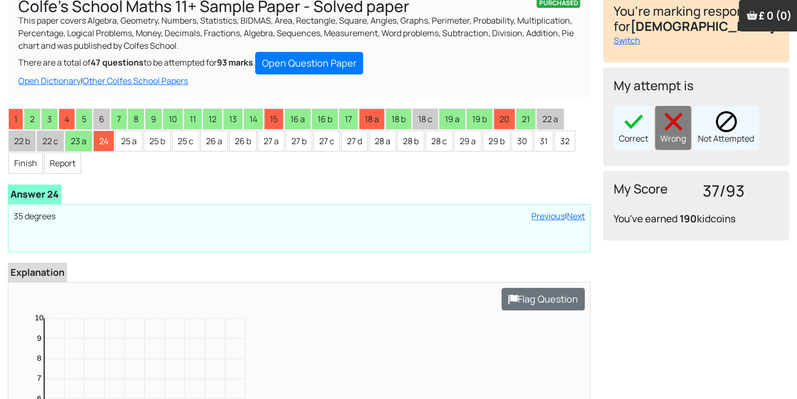
scroll to position [84, 0]
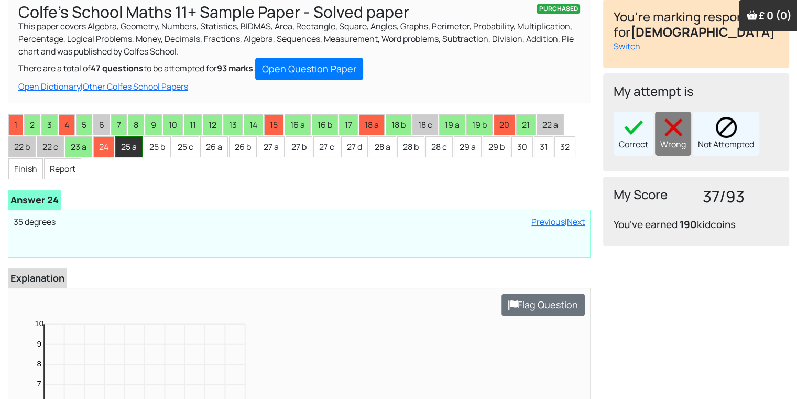
click at [117, 143] on li "25 a" at bounding box center [128, 146] width 27 height 21
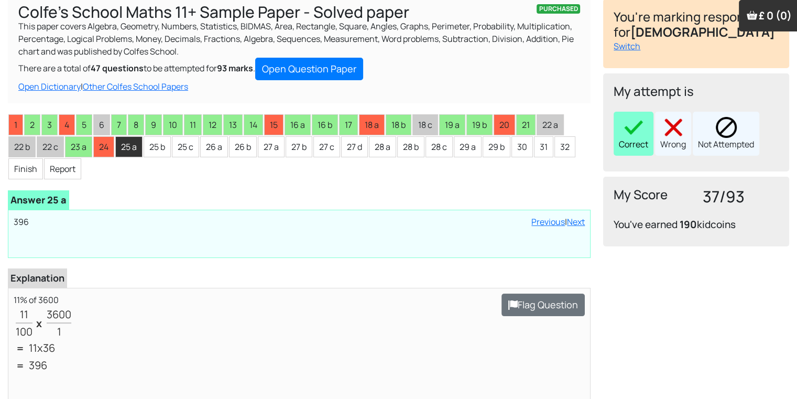
click at [636, 145] on div "Correct" at bounding box center [634, 134] width 40 height 44
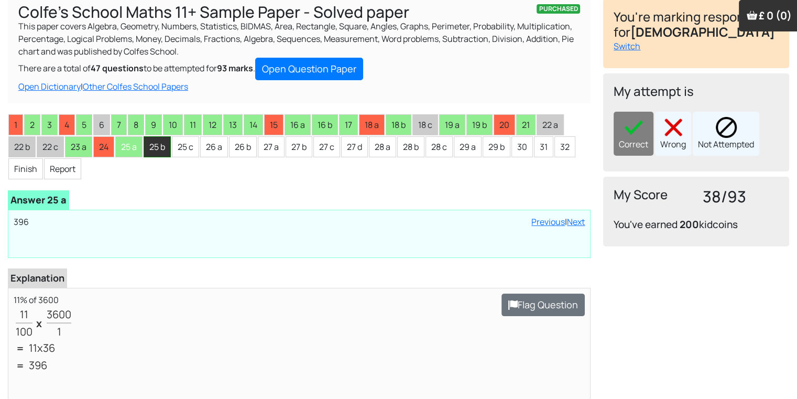
click at [155, 150] on li "25 b" at bounding box center [157, 146] width 27 height 21
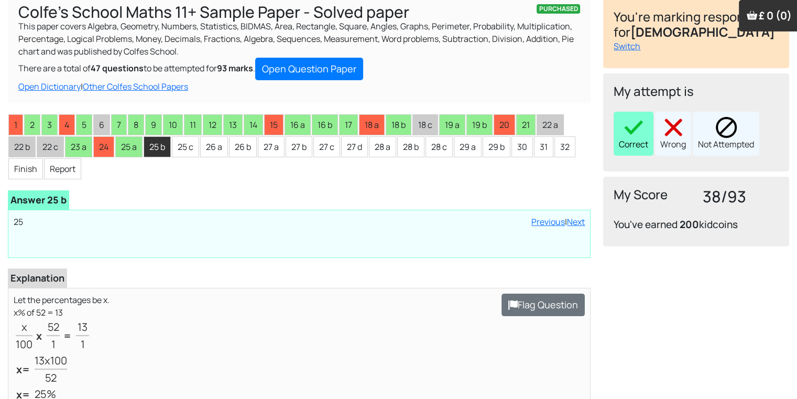
click at [622, 131] on div "Correct" at bounding box center [634, 134] width 40 height 44
click at [184, 154] on li "25 c" at bounding box center [185, 146] width 27 height 21
click at [637, 127] on img at bounding box center [633, 127] width 21 height 21
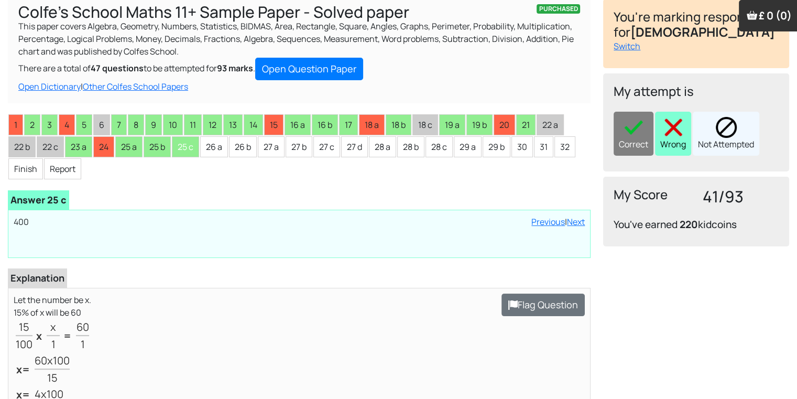
click at [670, 130] on img at bounding box center [673, 127] width 21 height 21
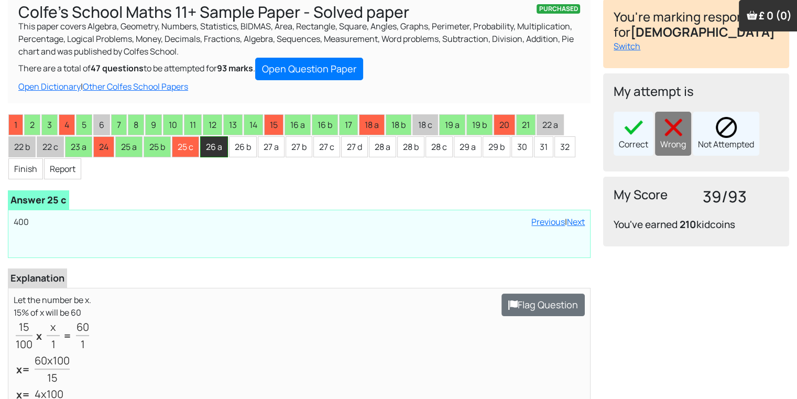
click at [201, 147] on li "26 a" at bounding box center [214, 146] width 28 height 21
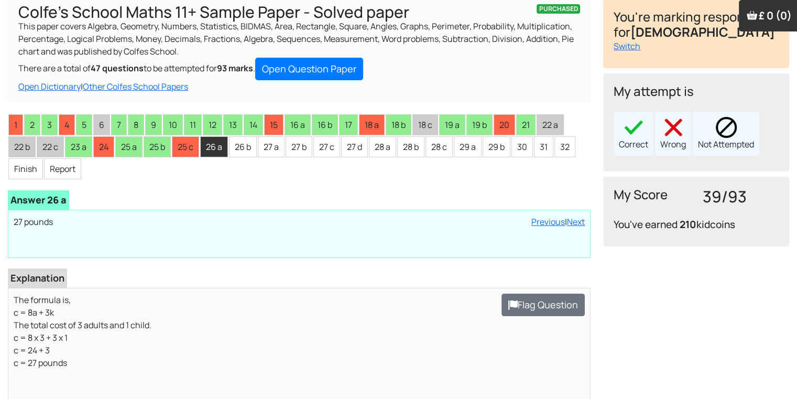
click at [610, 133] on div "My attempt is Correct Wrong Not Attempted" at bounding box center [696, 122] width 186 height 98
click at [638, 139] on div "Correct" at bounding box center [634, 134] width 40 height 44
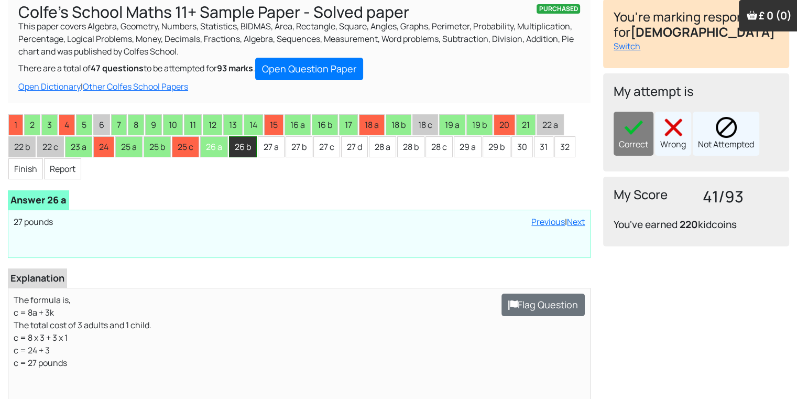
click at [235, 144] on li "26 b" at bounding box center [243, 146] width 28 height 21
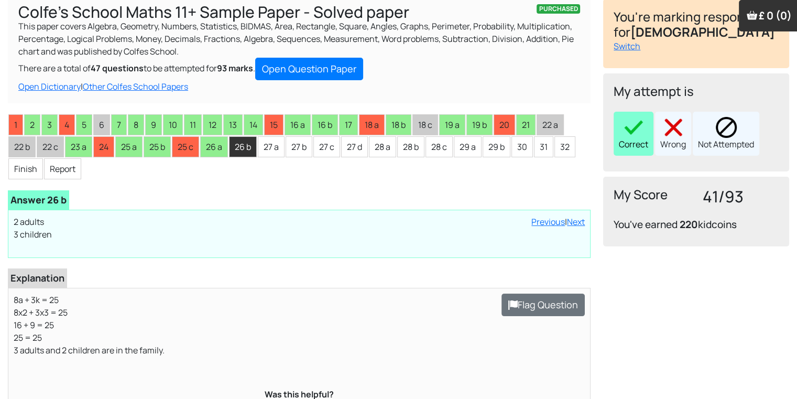
click at [627, 154] on div "Correct" at bounding box center [634, 134] width 40 height 44
click at [267, 143] on li "27 a" at bounding box center [271, 146] width 27 height 21
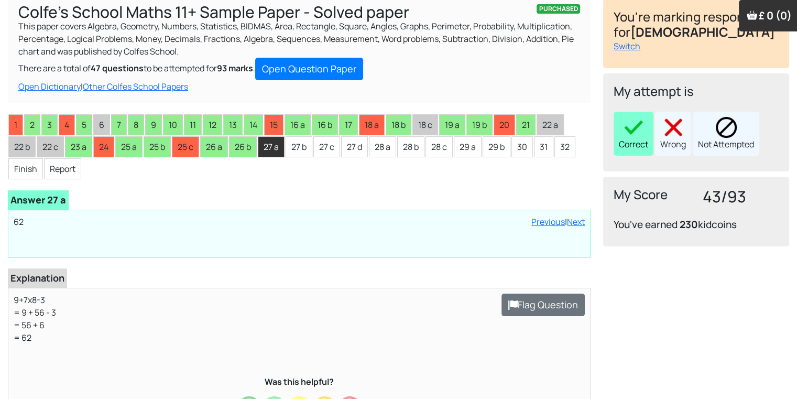
click at [644, 133] on div "Correct" at bounding box center [634, 134] width 40 height 44
click at [307, 153] on li "27 b" at bounding box center [299, 146] width 27 height 21
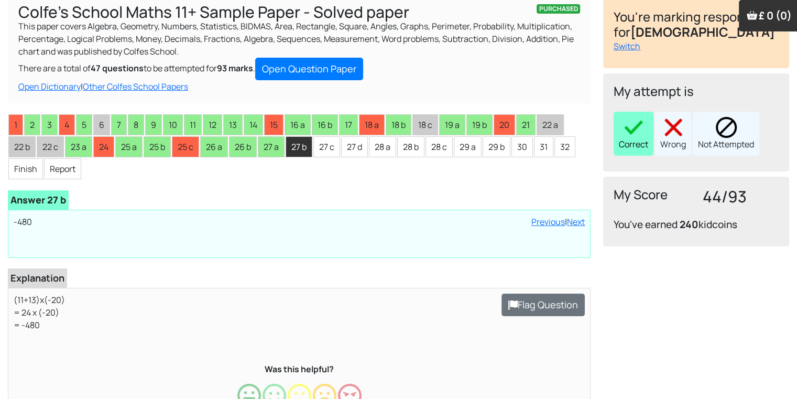
click at [633, 123] on img at bounding box center [633, 127] width 21 height 21
click at [321, 149] on li "27 c" at bounding box center [327, 146] width 27 height 21
click at [638, 155] on div "Correct" at bounding box center [634, 134] width 40 height 44
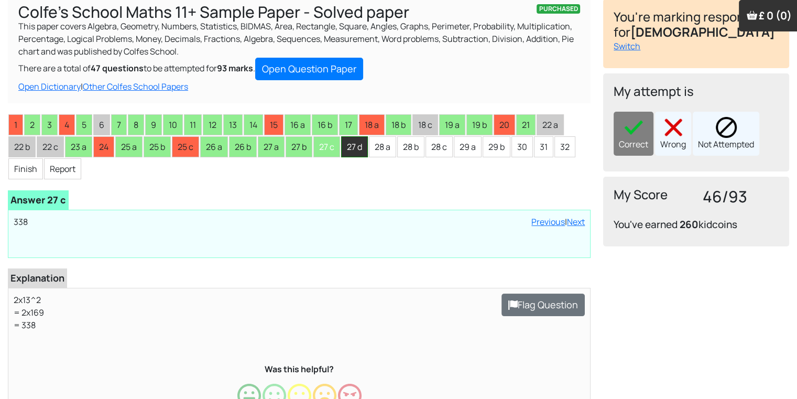
click at [347, 152] on li "27 d" at bounding box center [354, 146] width 27 height 21
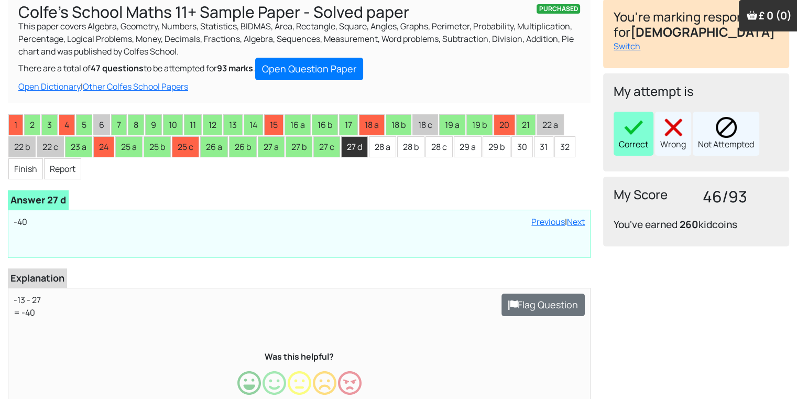
click at [620, 130] on div "Correct" at bounding box center [634, 134] width 40 height 44
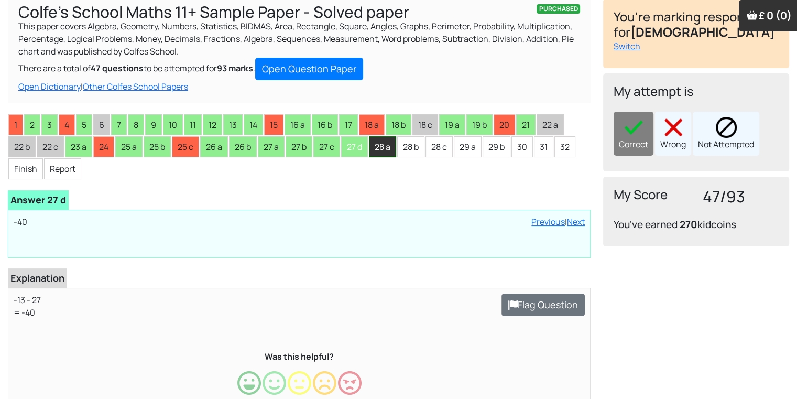
click at [387, 143] on li "28 a" at bounding box center [382, 146] width 27 height 21
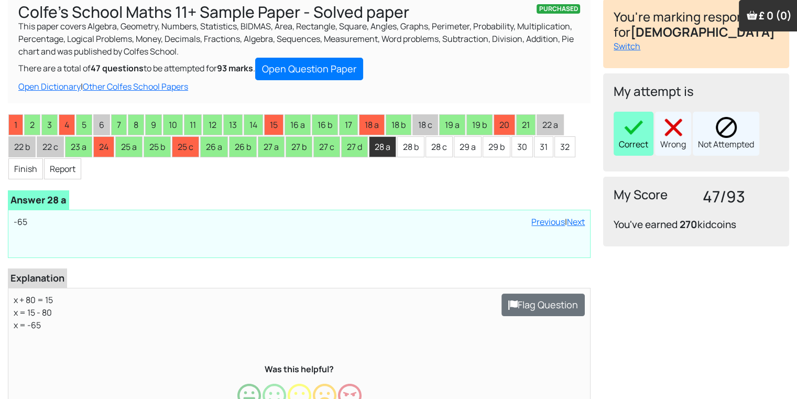
click at [619, 143] on div "Correct" at bounding box center [634, 134] width 40 height 44
click at [407, 147] on li "28 b" at bounding box center [410, 146] width 27 height 21
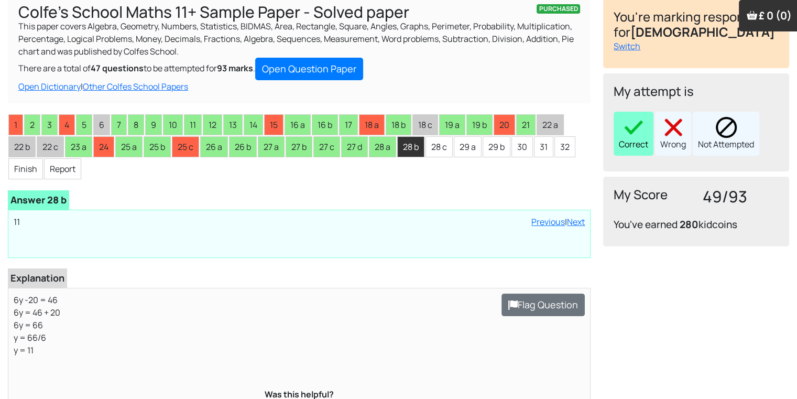
click at [622, 141] on div "Correct" at bounding box center [634, 134] width 40 height 44
click at [435, 149] on li "28 c" at bounding box center [439, 146] width 27 height 21
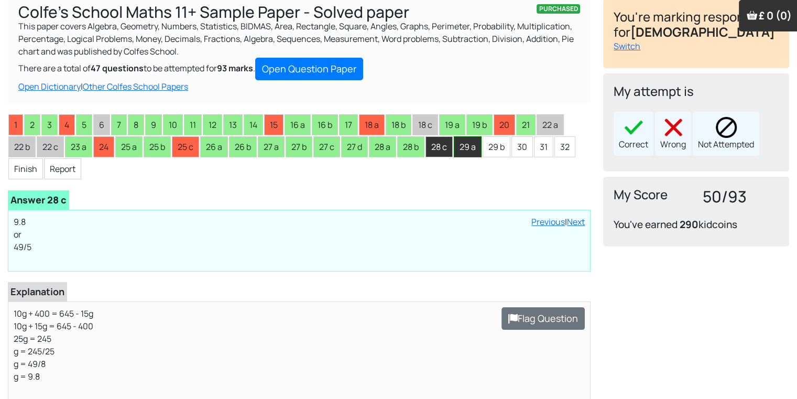
click at [469, 143] on li "29 a" at bounding box center [468, 146] width 28 height 21
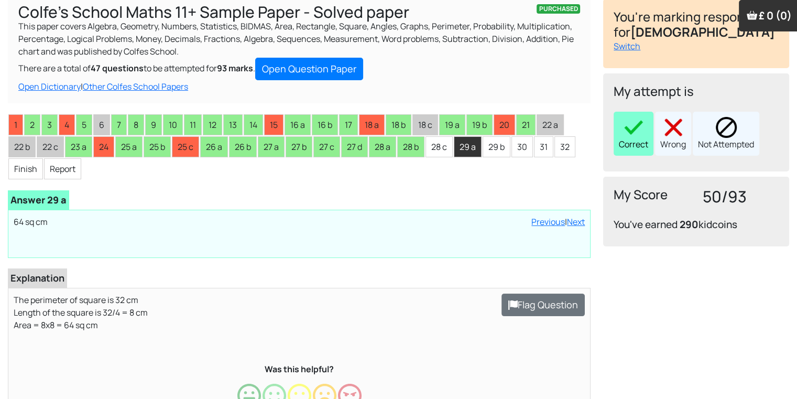
click at [618, 133] on div "Correct" at bounding box center [634, 134] width 40 height 44
click at [442, 143] on li "28 c" at bounding box center [439, 146] width 27 height 21
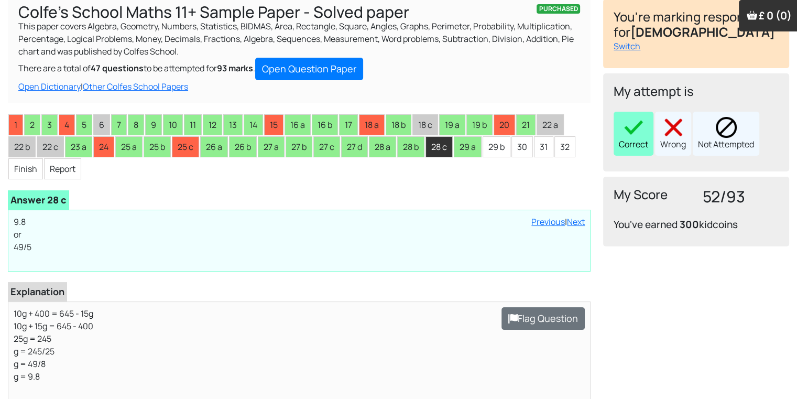
click at [624, 141] on div "Correct" at bounding box center [634, 134] width 40 height 44
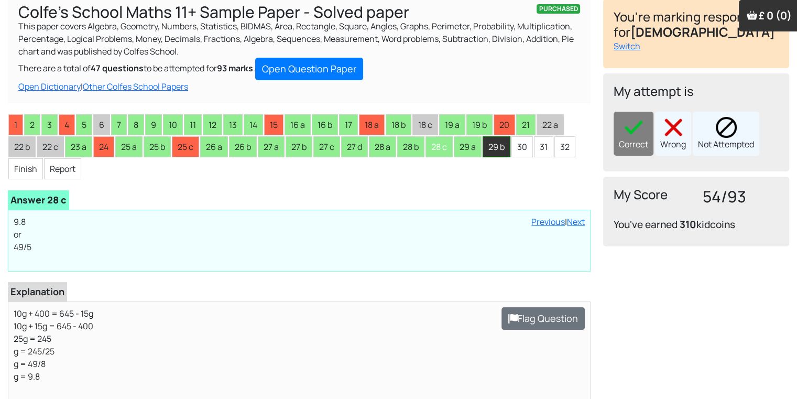
click at [493, 151] on li "29 b" at bounding box center [497, 146] width 28 height 21
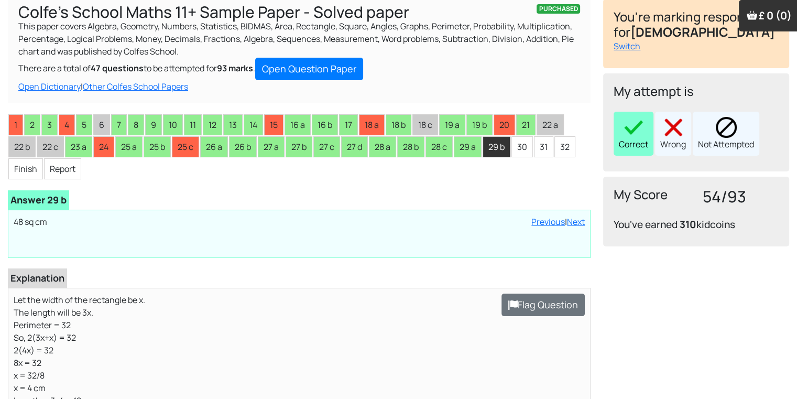
click at [630, 139] on div "Correct" at bounding box center [634, 134] width 40 height 44
click at [524, 147] on li "30" at bounding box center [522, 146] width 21 height 21
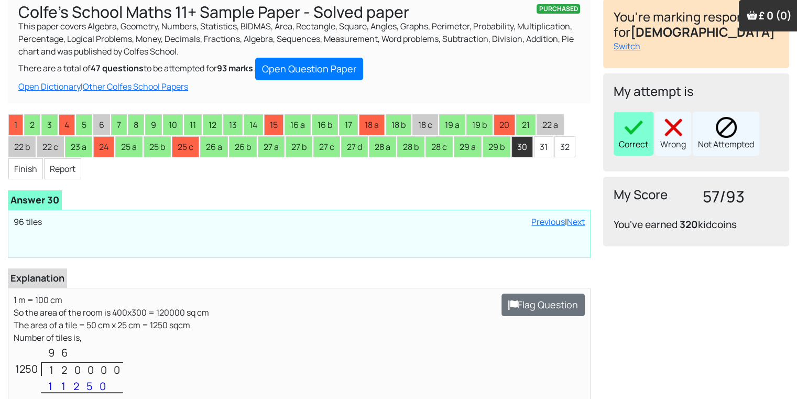
click at [623, 130] on img at bounding box center [633, 127] width 21 height 21
click at [552, 152] on li "31" at bounding box center [543, 146] width 19 height 21
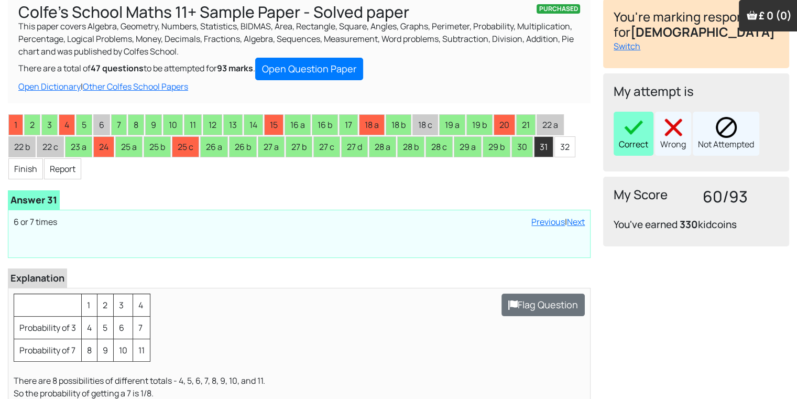
click at [642, 135] on img at bounding box center [633, 127] width 21 height 21
click at [563, 141] on li "32" at bounding box center [565, 146] width 21 height 21
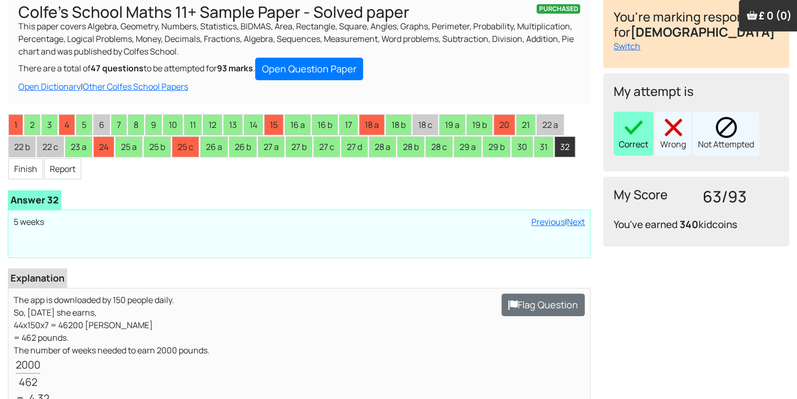
click at [621, 136] on div "Correct" at bounding box center [634, 134] width 40 height 44
